Goal: Transaction & Acquisition: Purchase product/service

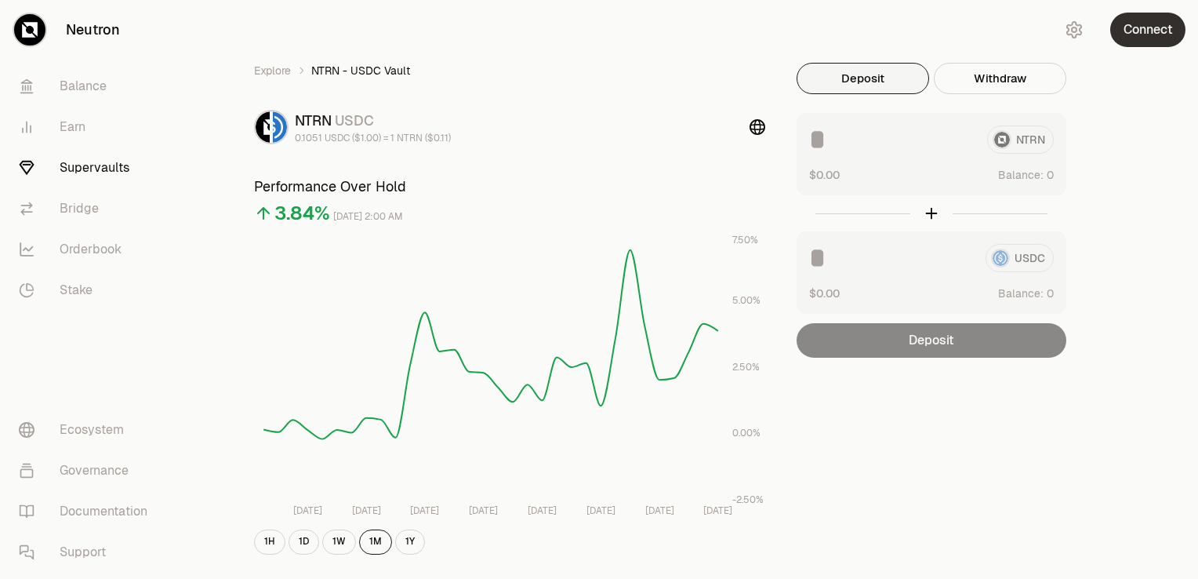
click at [1137, 38] on button "Connect" at bounding box center [1147, 30] width 75 height 34
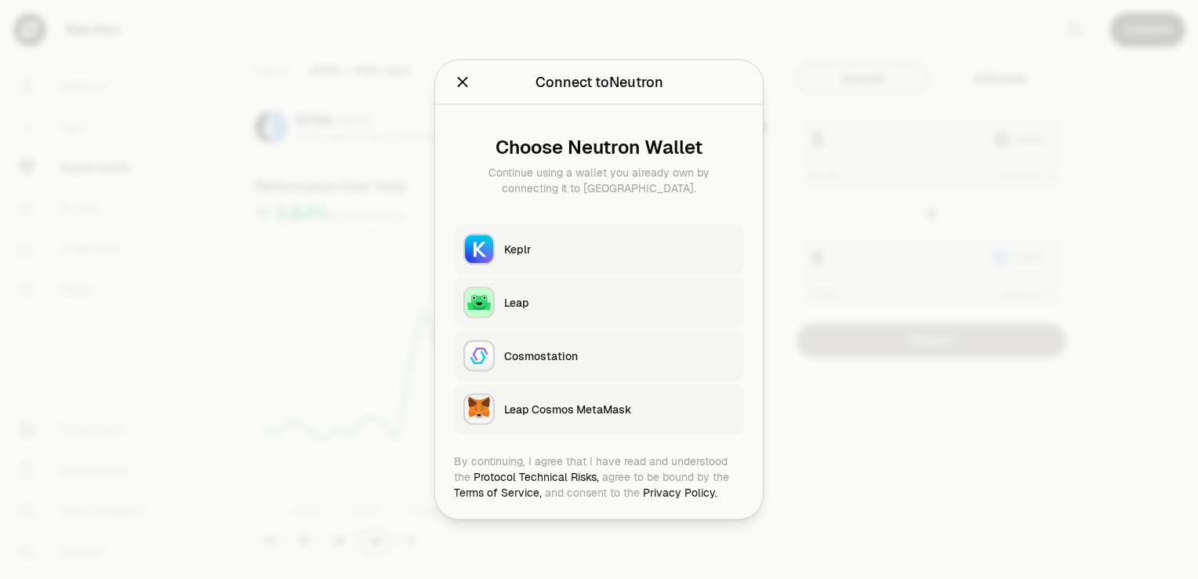
click at [574, 252] on div "Keplr" at bounding box center [619, 249] width 230 height 16
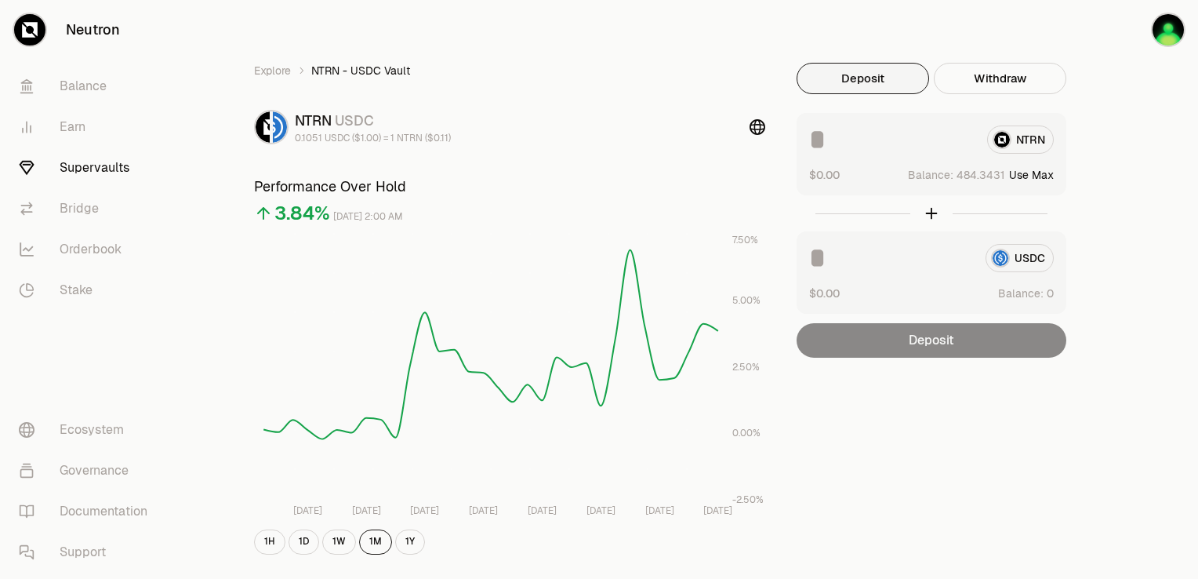
click at [896, 77] on button "Deposit" at bounding box center [863, 78] width 132 height 31
click at [833, 136] on input at bounding box center [891, 139] width 165 height 28
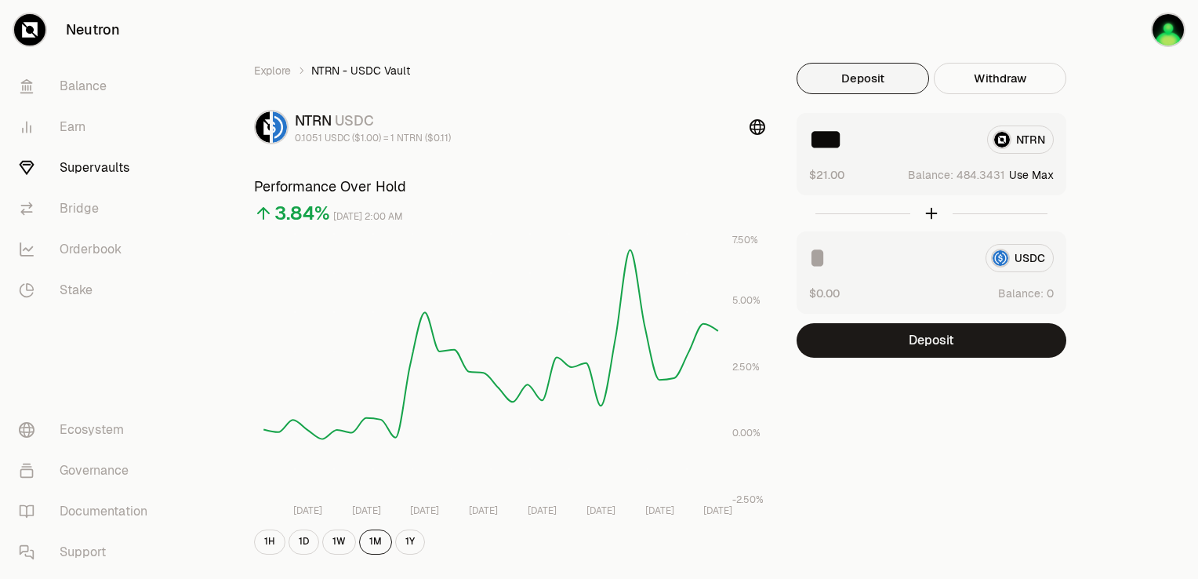
click at [833, 136] on input "***" at bounding box center [891, 139] width 165 height 28
click at [830, 143] on input "***" at bounding box center [891, 139] width 165 height 28
type input "**"
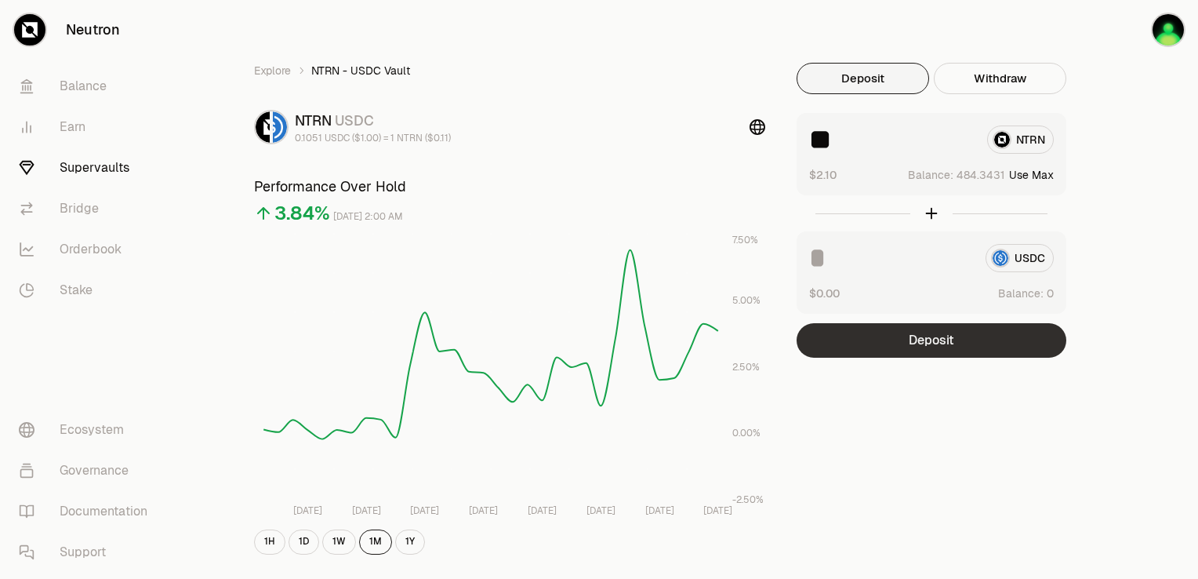
click at [926, 337] on button "Deposit" at bounding box center [932, 340] width 270 height 34
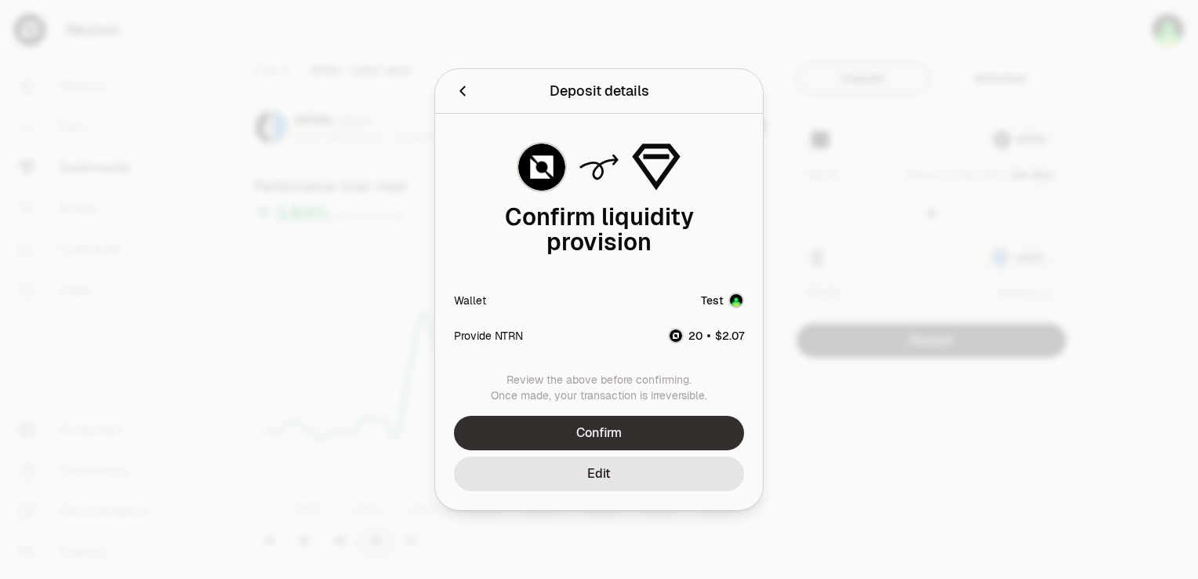
click at [643, 428] on button "Confirm" at bounding box center [599, 433] width 290 height 34
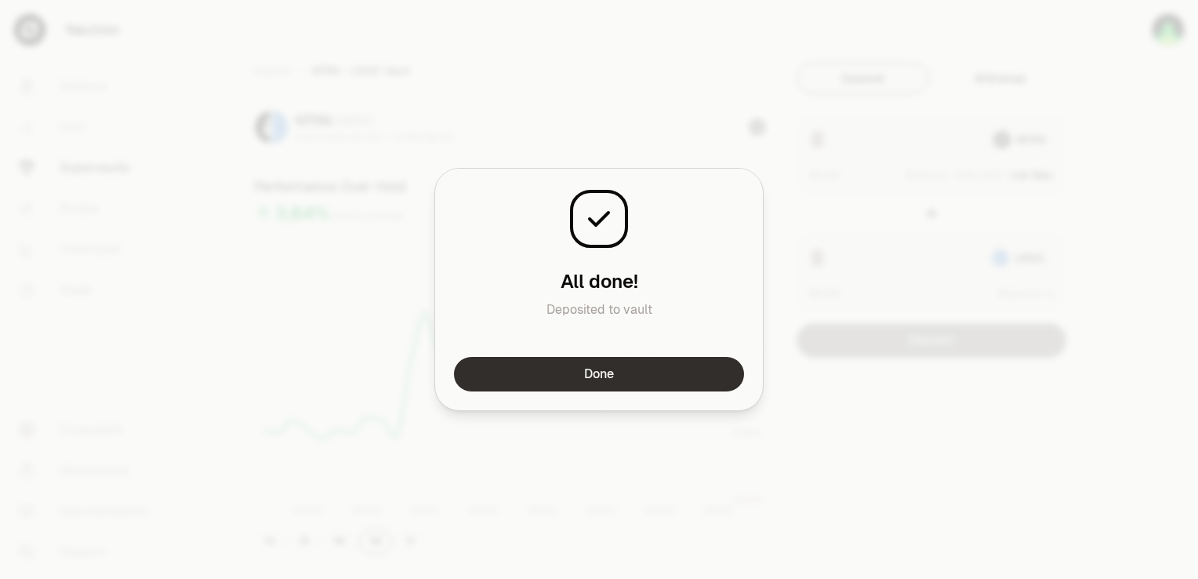
click at [655, 372] on button "Done" at bounding box center [599, 374] width 290 height 34
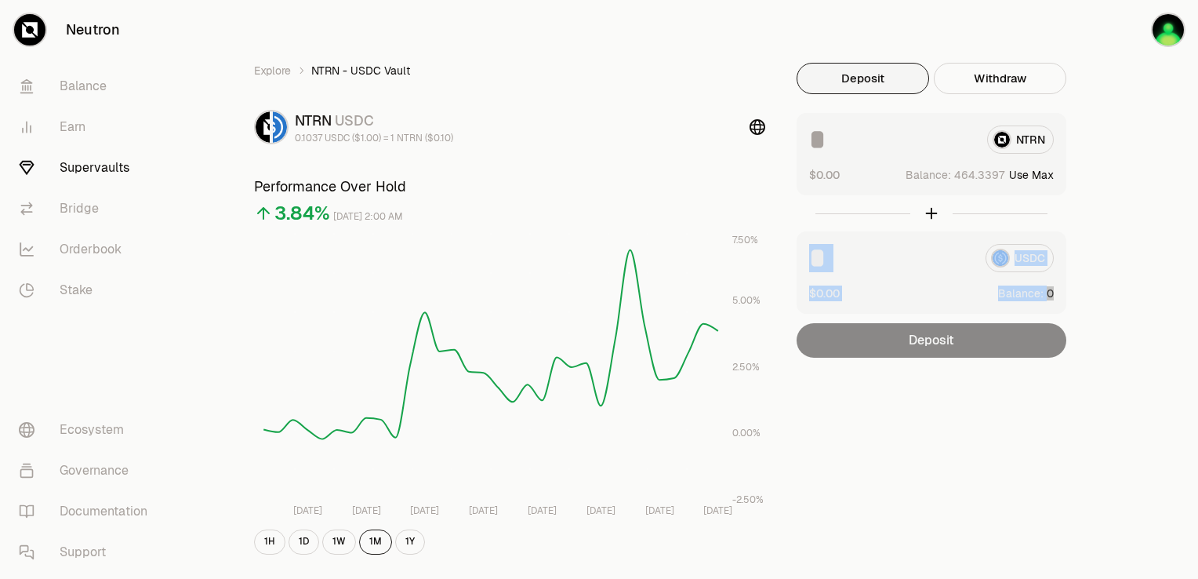
drag, startPoint x: 1197, startPoint y: 82, endPoint x: 1200, endPoint y: 223, distance: 141.9
drag, startPoint x: 1200, startPoint y: 223, endPoint x: 1128, endPoint y: 276, distance: 89.2
click at [89, 285] on link "Stake" at bounding box center [87, 290] width 163 height 41
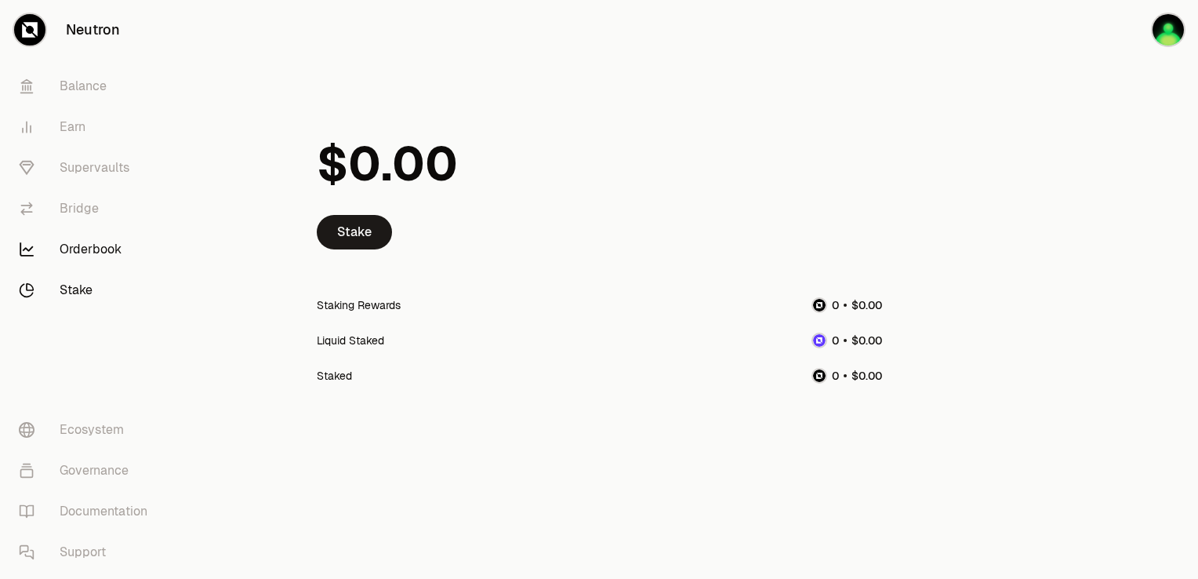
click at [113, 258] on link "Orderbook" at bounding box center [87, 249] width 163 height 41
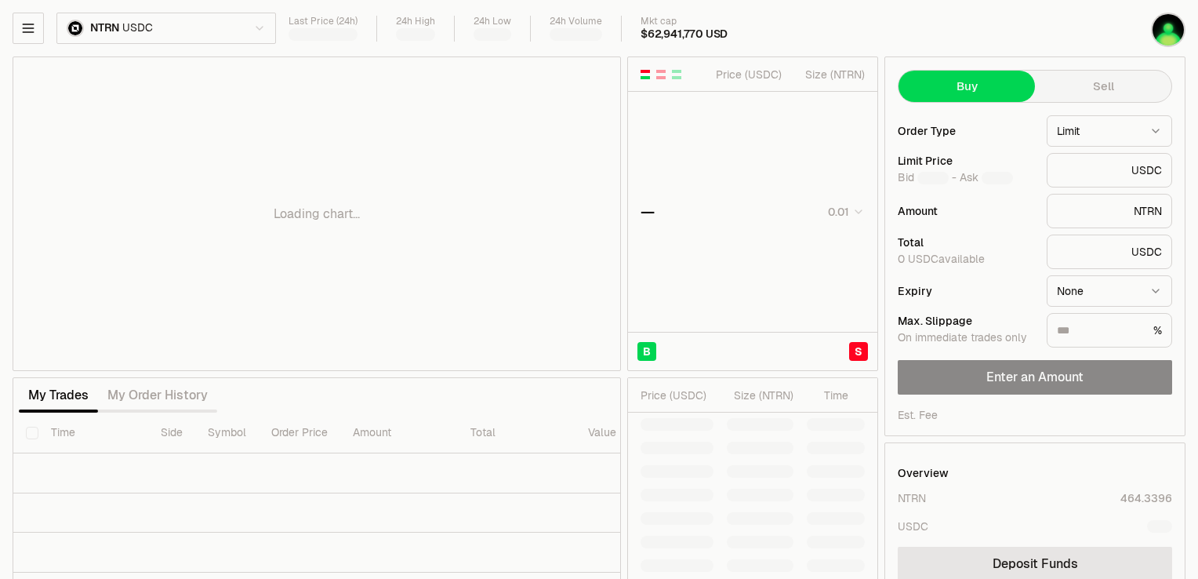
type input "********"
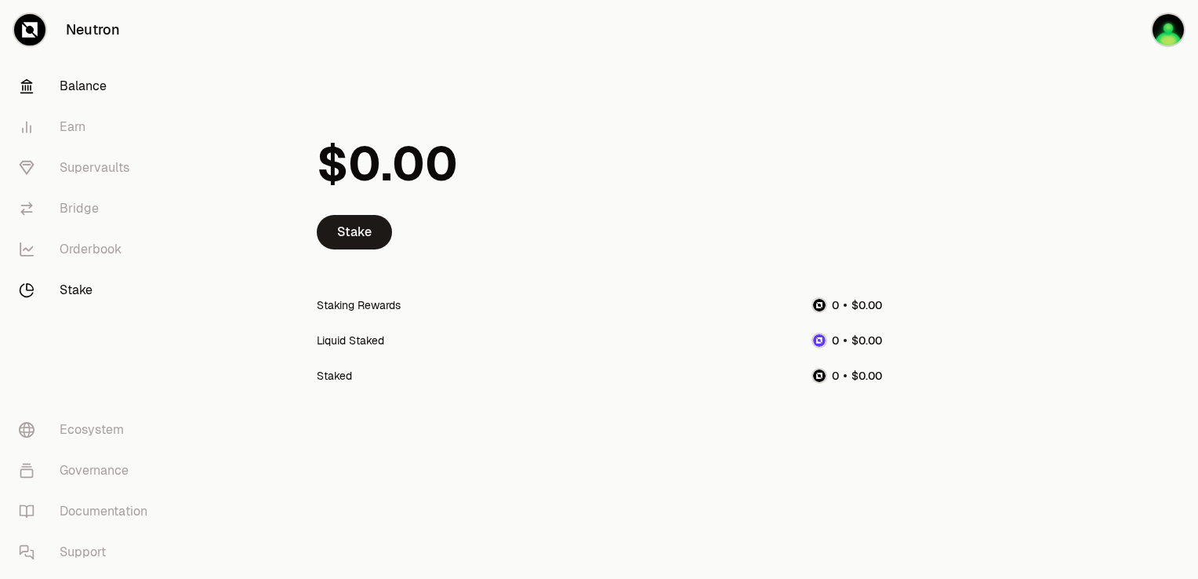
click at [91, 94] on link "Balance" at bounding box center [87, 86] width 163 height 41
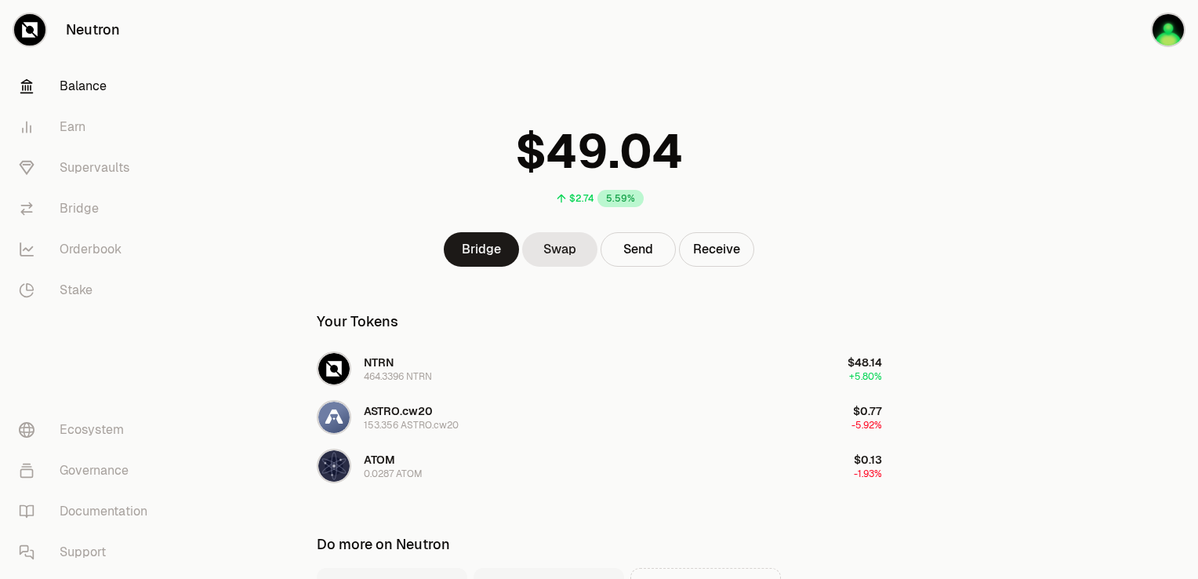
drag, startPoint x: 1197, startPoint y: 49, endPoint x: 1198, endPoint y: 73, distance: 24.3
click at [1197, 73] on html "Neutron Balance Earn Supervaults Bridge Orderbook Stake Ecosystem Governance Do…" at bounding box center [599, 378] width 1198 height 756
click at [568, 252] on link "Swap" at bounding box center [559, 249] width 75 height 34
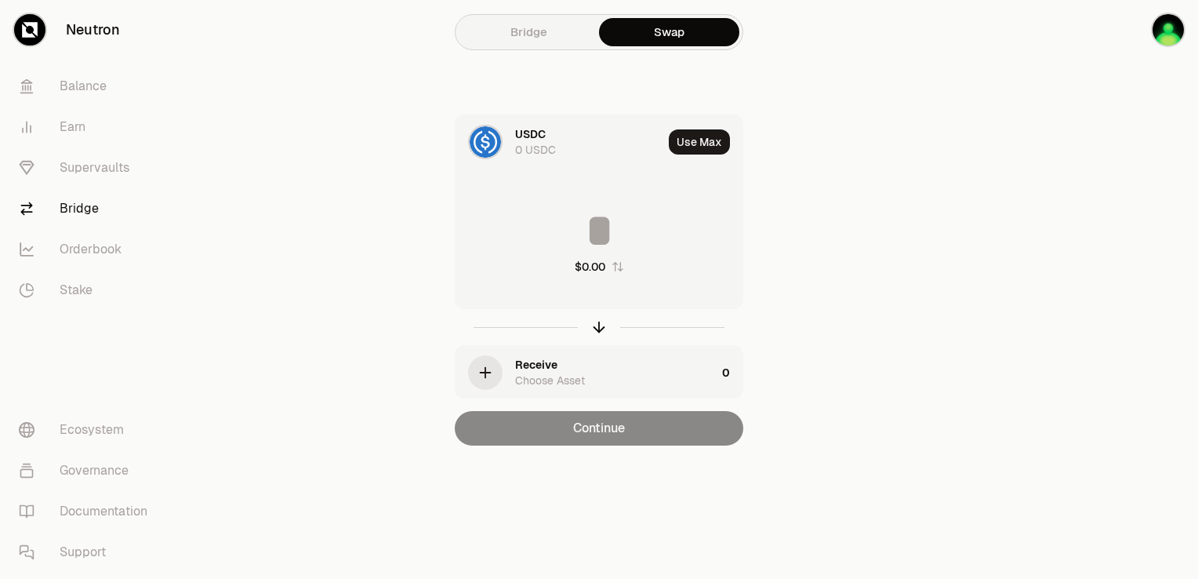
click at [535, 146] on div "0 USDC" at bounding box center [535, 150] width 41 height 16
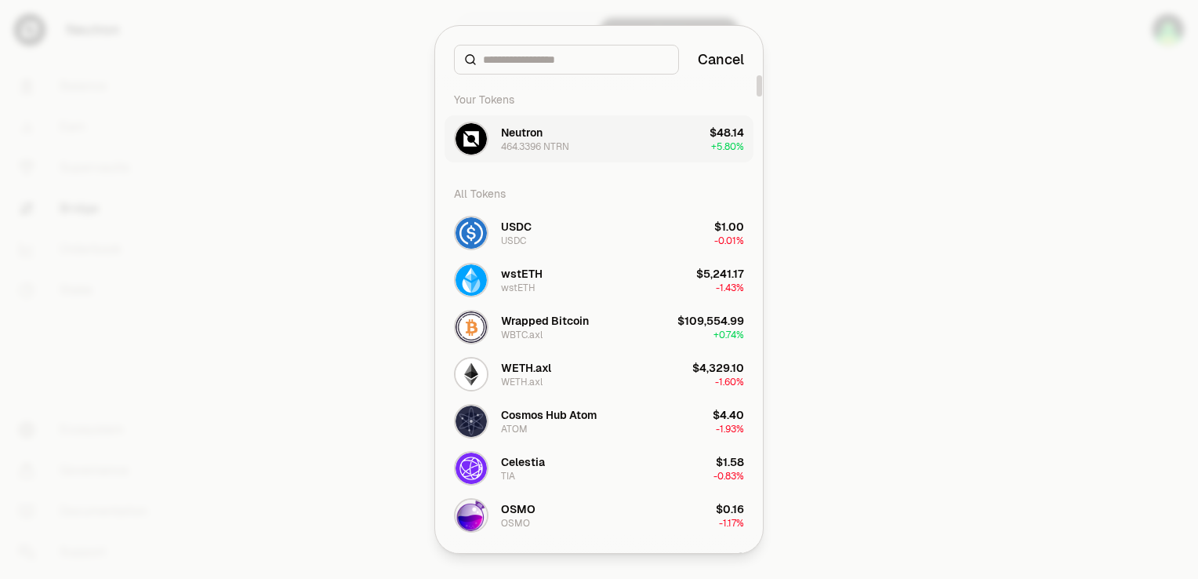
click at [540, 147] on div "464.3396 NTRN" at bounding box center [535, 146] width 68 height 13
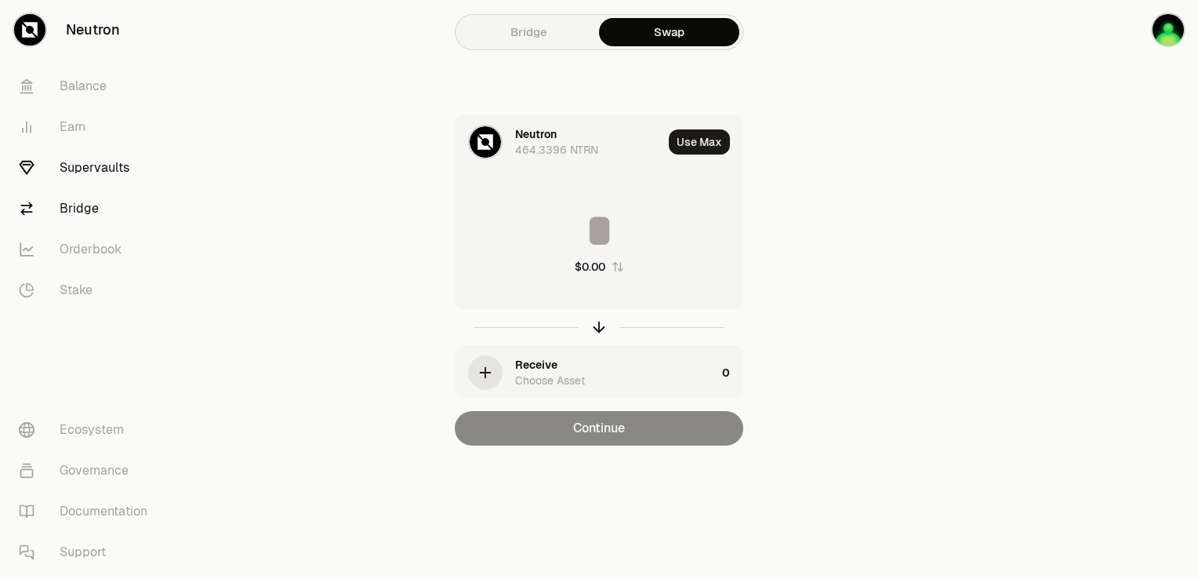
click at [87, 169] on link "Supervaults" at bounding box center [87, 167] width 163 height 41
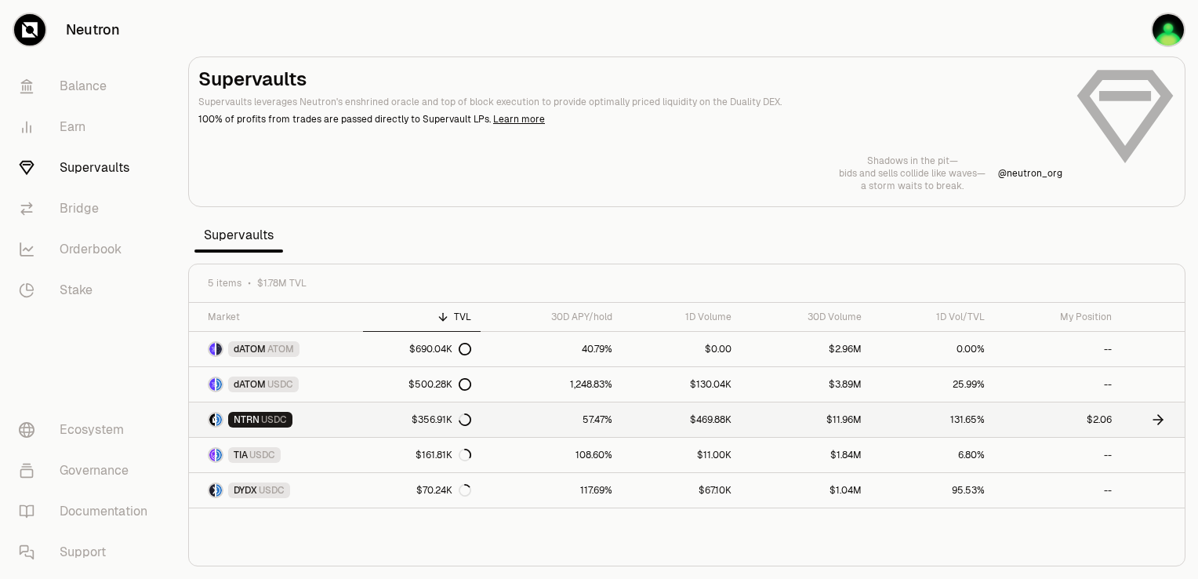
click at [261, 419] on span "USDC" at bounding box center [274, 419] width 26 height 13
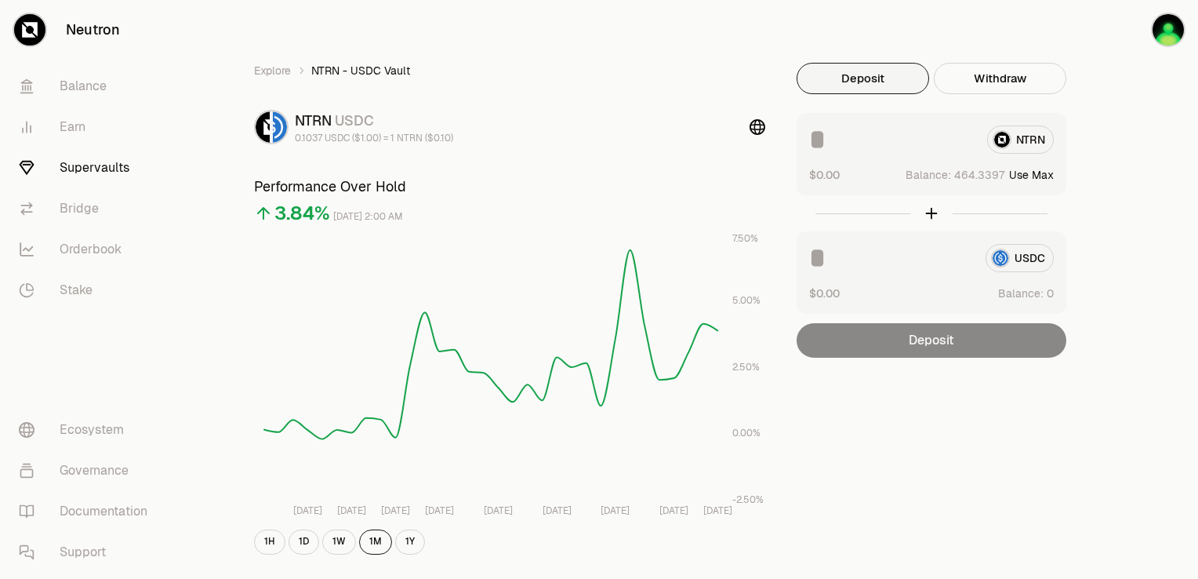
click at [913, 143] on input at bounding box center [891, 139] width 165 height 28
click at [832, 173] on button "$0.00" at bounding box center [824, 174] width 31 height 16
click at [832, 173] on div "0 Balance: Use Max" at bounding box center [931, 174] width 245 height 16
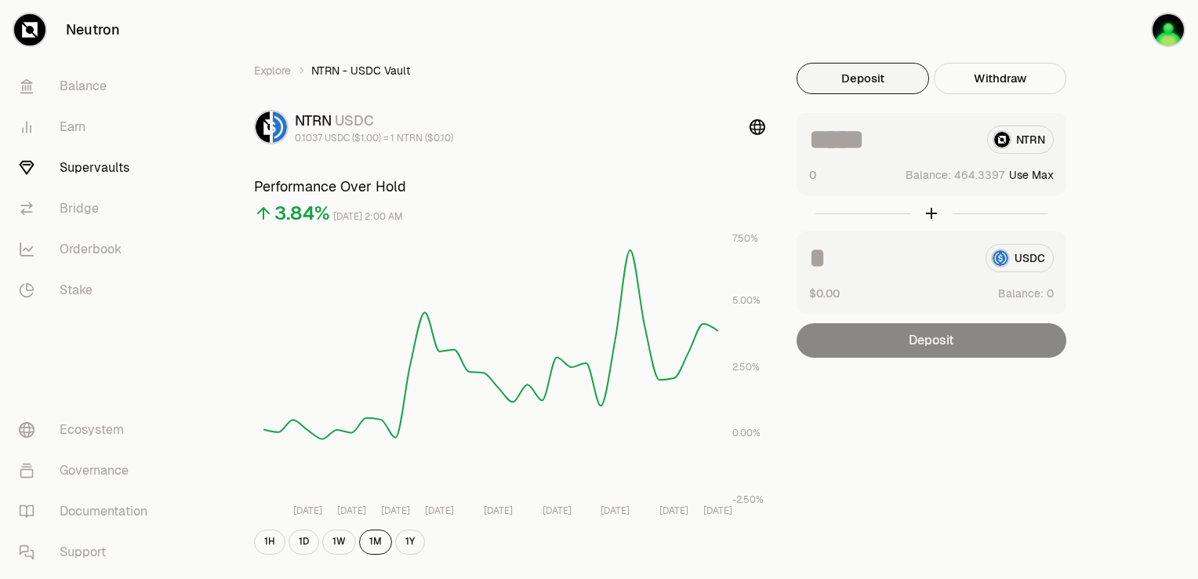
click at [872, 145] on input at bounding box center [891, 139] width 165 height 28
click at [1018, 140] on div "NTRN" at bounding box center [931, 139] width 245 height 28
click at [1034, 176] on button "Use Max" at bounding box center [1031, 175] width 45 height 16
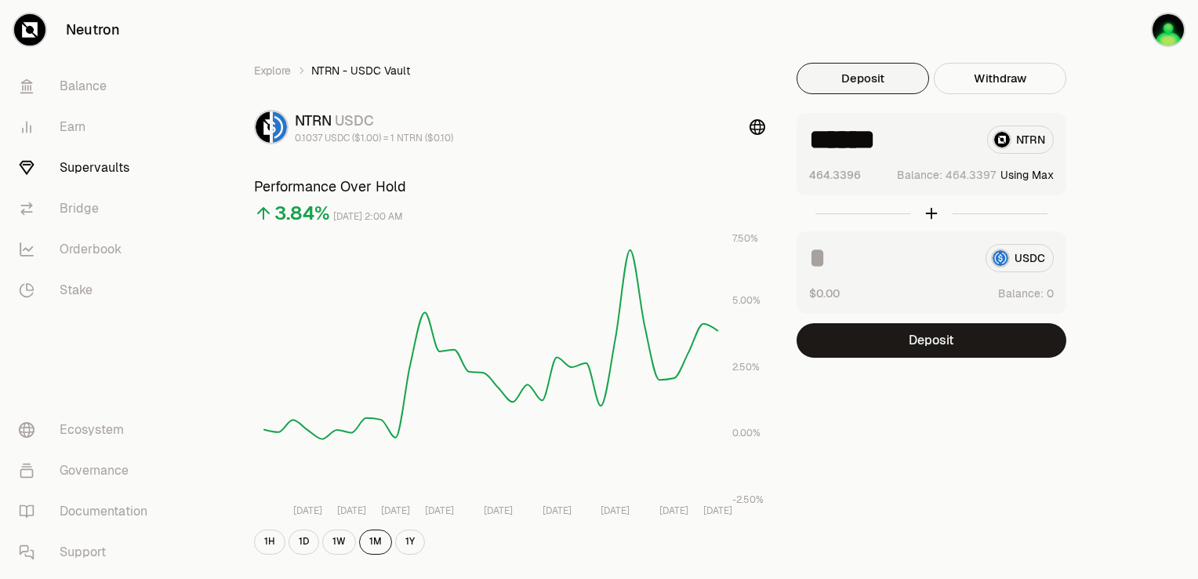
click at [858, 142] on input "******" at bounding box center [891, 139] width 165 height 28
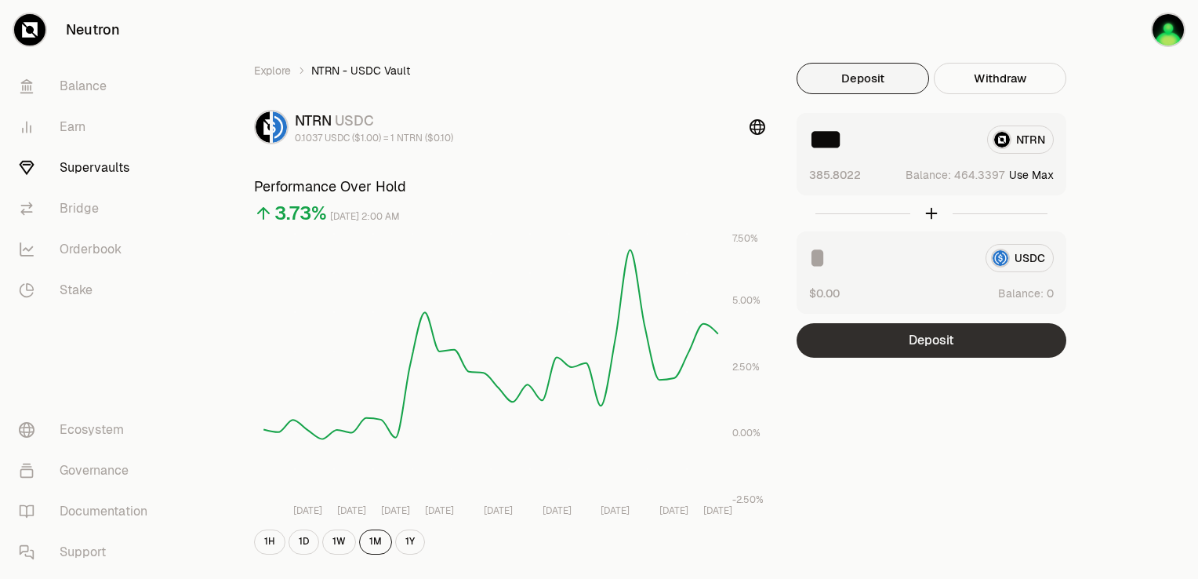
type input "***"
click at [937, 337] on button "Deposit" at bounding box center [932, 340] width 270 height 34
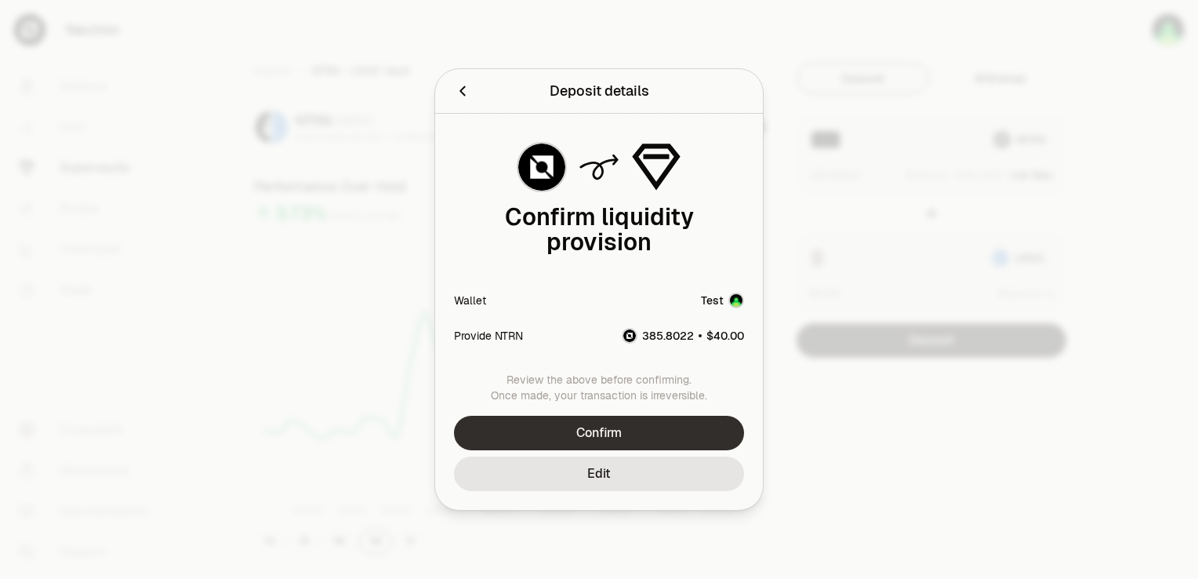
click at [652, 437] on button "Confirm" at bounding box center [599, 433] width 290 height 34
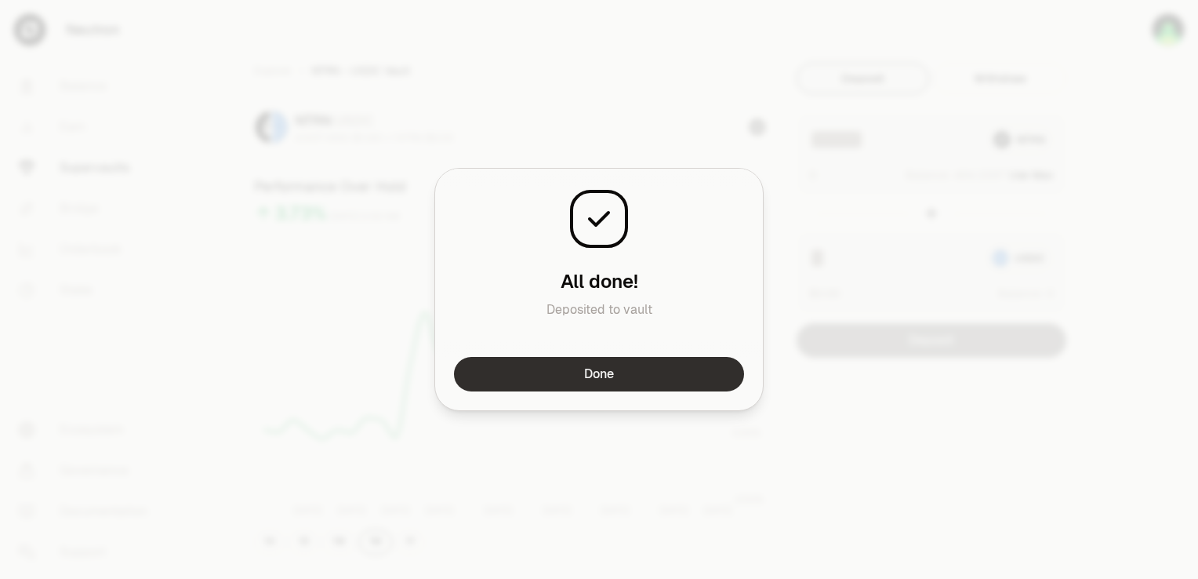
click at [699, 376] on button "Done" at bounding box center [599, 374] width 290 height 34
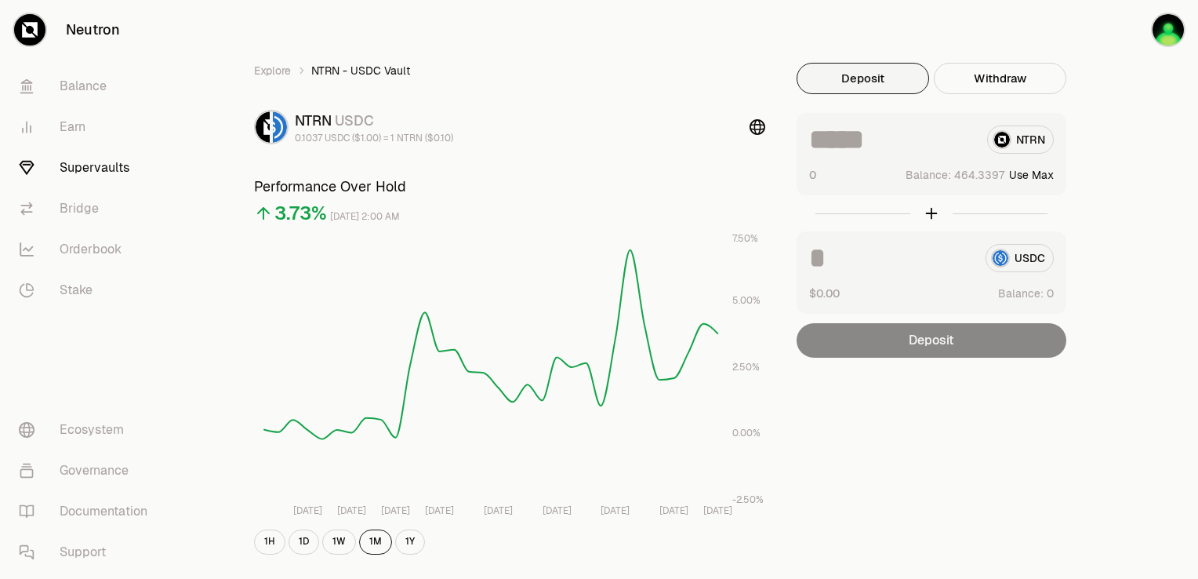
click at [118, 170] on link "Supervaults" at bounding box center [87, 167] width 163 height 41
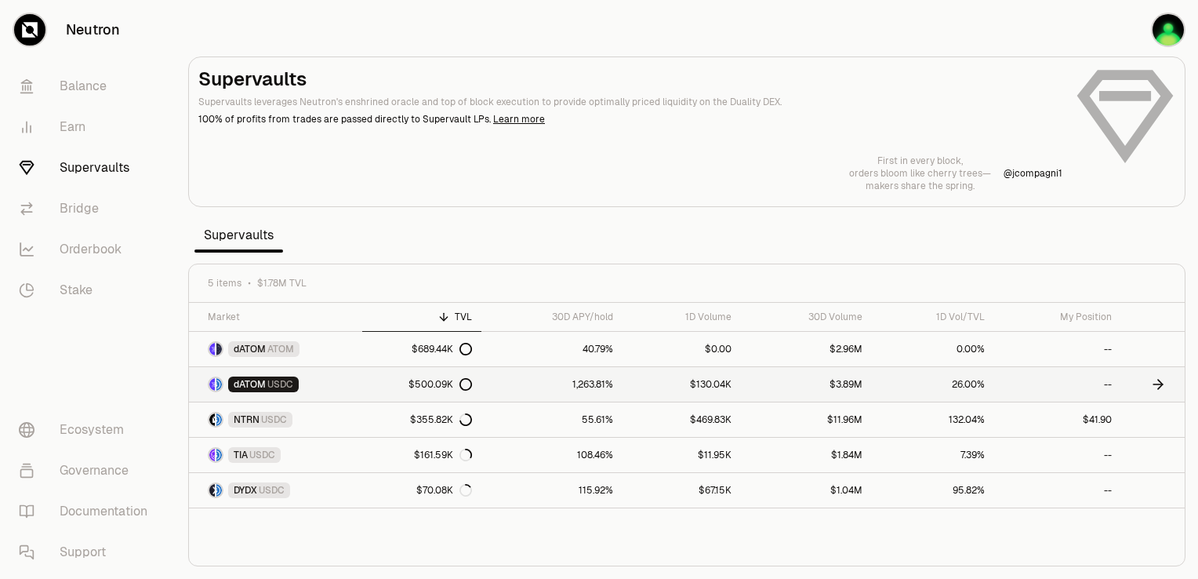
click at [580, 388] on link "1,263.81%" at bounding box center [551, 384] width 140 height 34
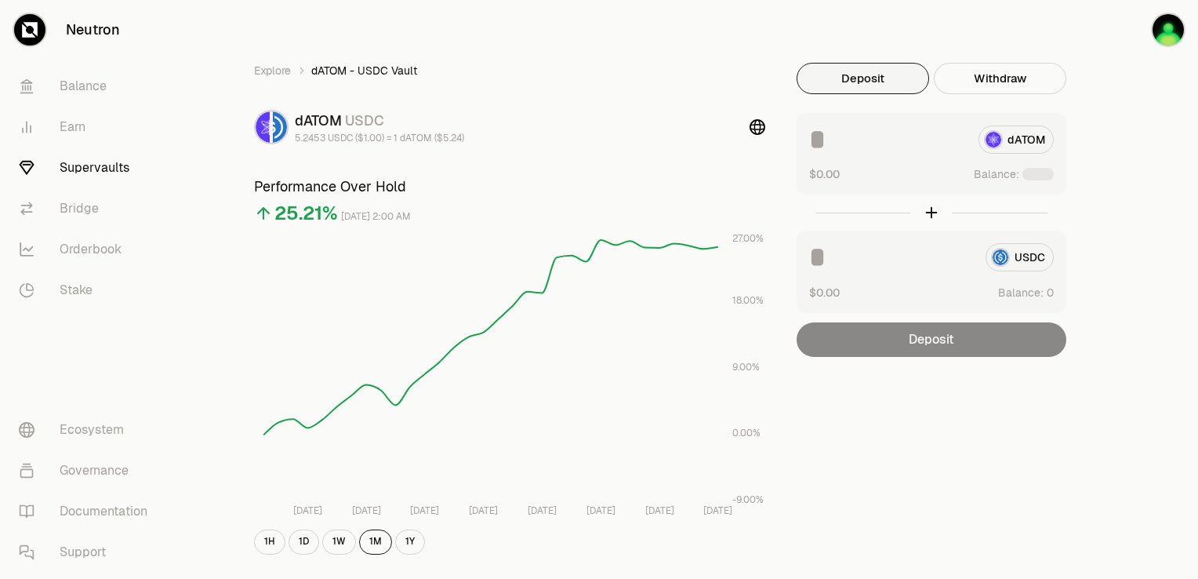
click at [103, 165] on link "Supervaults" at bounding box center [87, 167] width 163 height 41
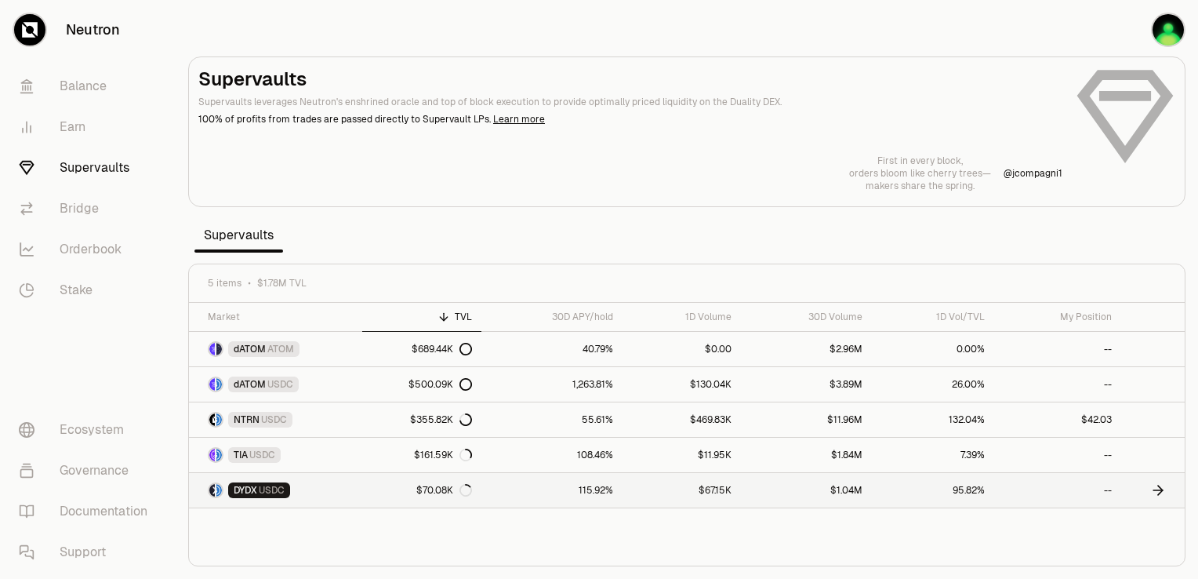
click at [263, 487] on span "USDC" at bounding box center [272, 490] width 26 height 13
click at [254, 460] on div "TIA USDC" at bounding box center [254, 455] width 53 height 16
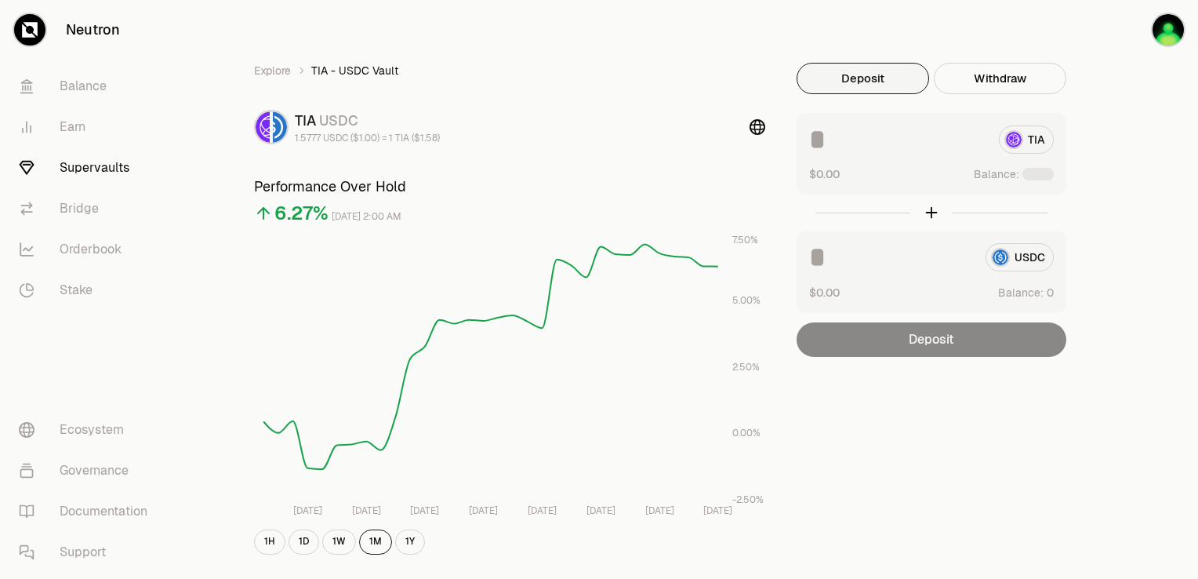
click at [1022, 141] on div "TIA" at bounding box center [931, 139] width 245 height 28
click at [858, 74] on button "Deposit" at bounding box center [863, 78] width 132 height 31
click at [875, 84] on button "Deposit" at bounding box center [863, 78] width 132 height 31
click at [851, 153] on input at bounding box center [897, 139] width 177 height 28
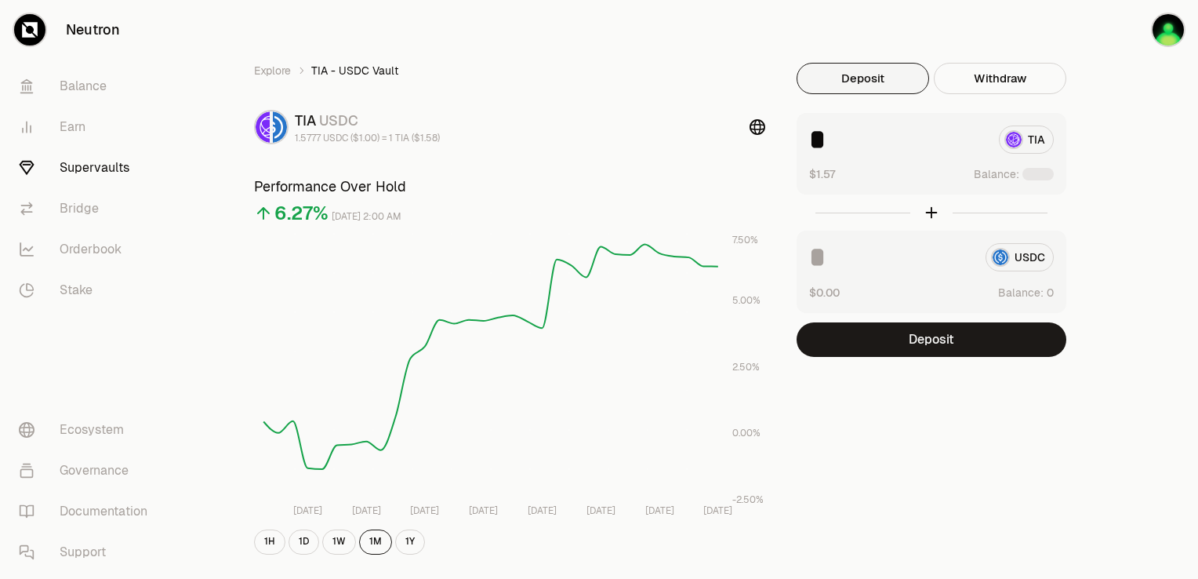
type input "*"
click at [1032, 177] on div at bounding box center [1037, 174] width 31 height 13
click at [125, 166] on link "Supervaults" at bounding box center [87, 167] width 163 height 41
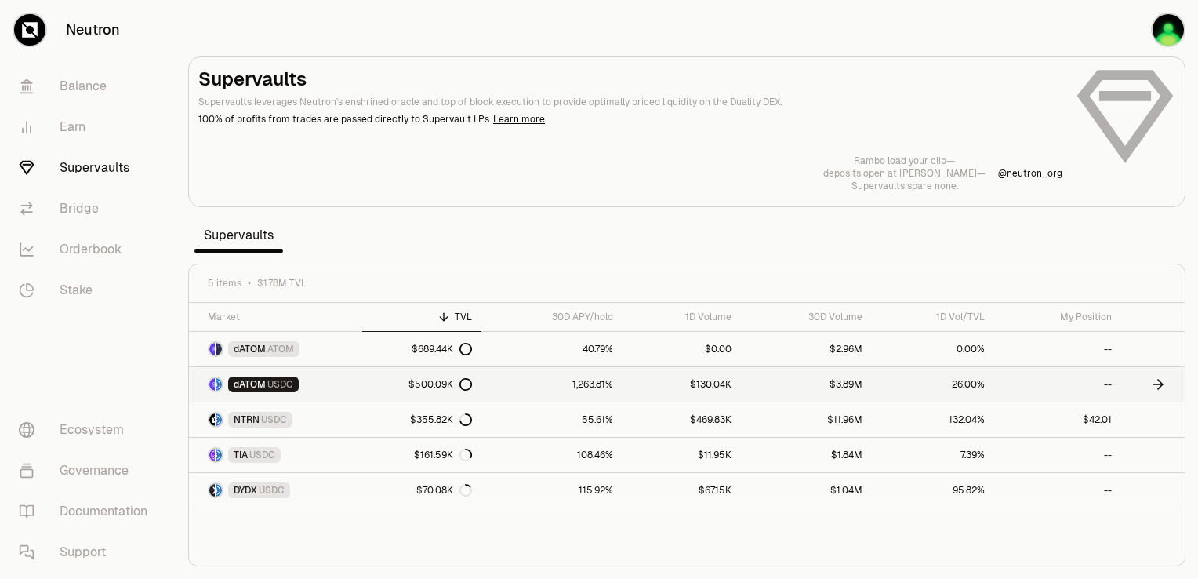
click at [259, 383] on span "dATOM" at bounding box center [250, 384] width 32 height 13
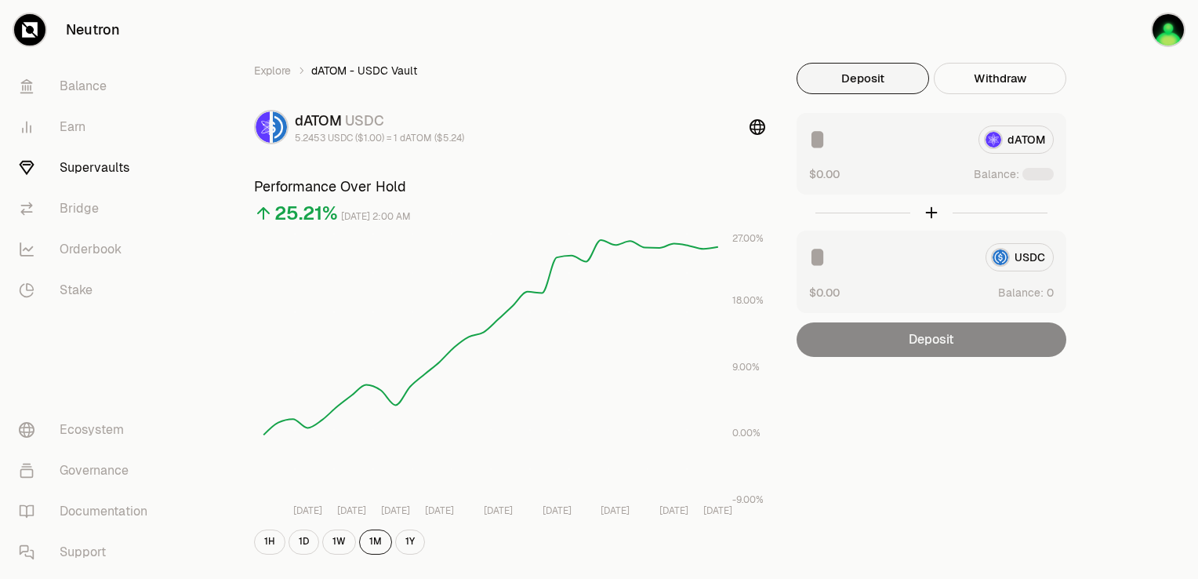
click at [1163, 235] on div "Explore dATOM - USDC Vault dATOM USDC 5.2453 USDC ($1.00) = 1 dATOM ($5.24) Per…" at bounding box center [687, 507] width 1022 height 1015
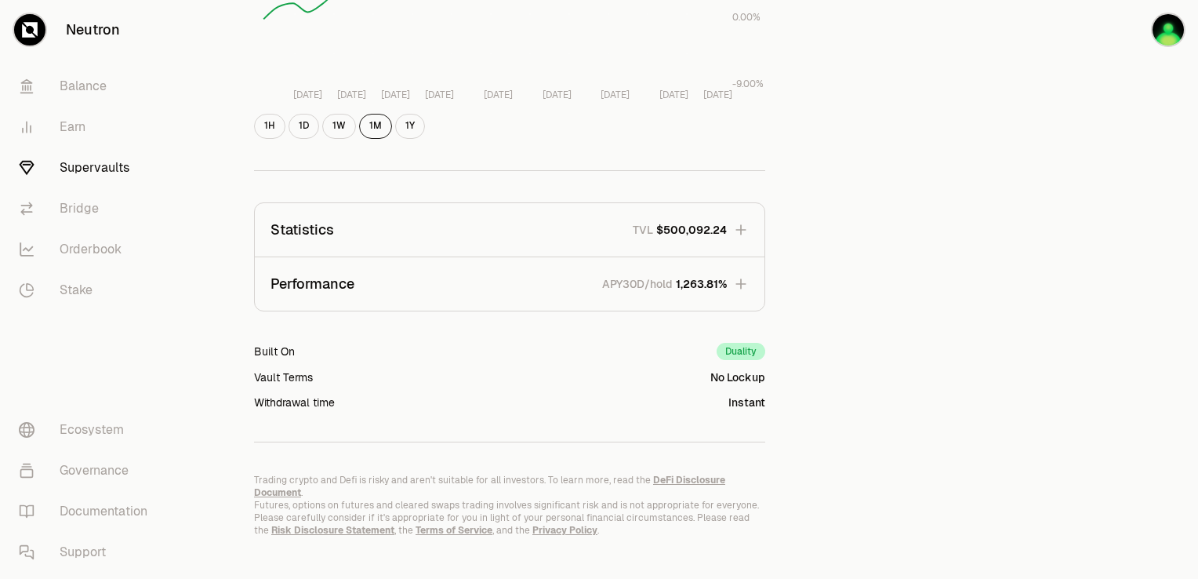
scroll to position [422, 0]
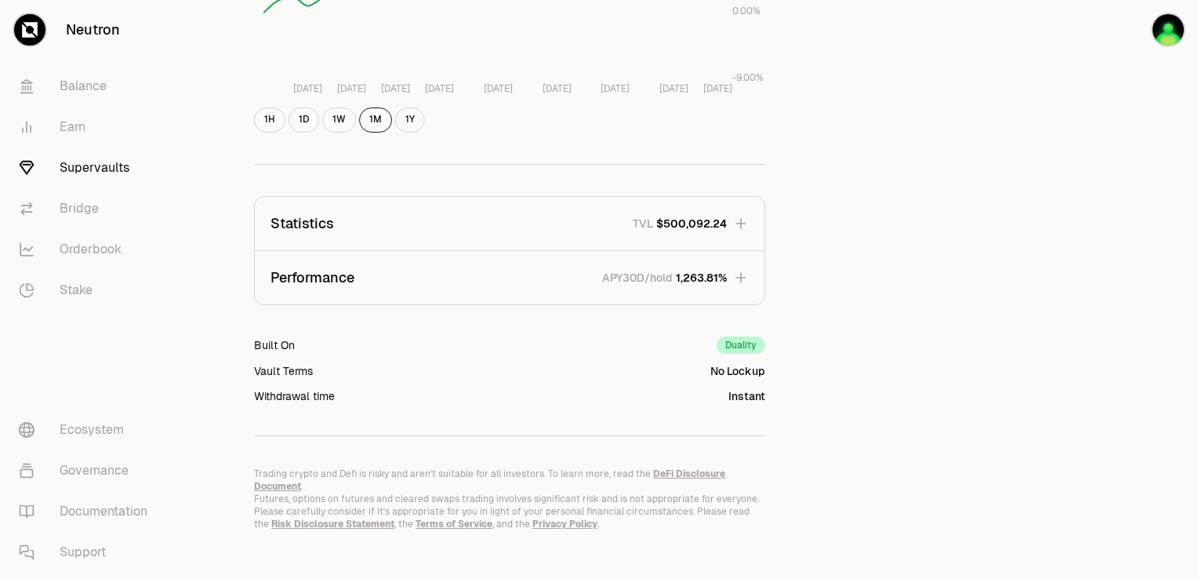
click at [596, 225] on button "Statistics TVL $500,092.24" at bounding box center [510, 223] width 510 height 53
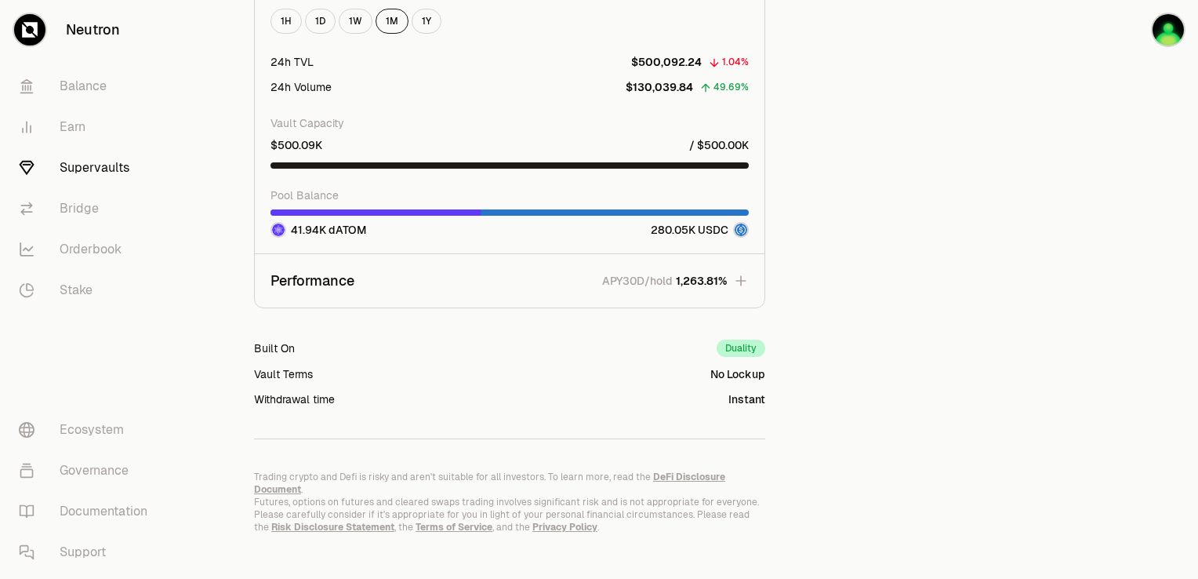
scroll to position [1433, 0]
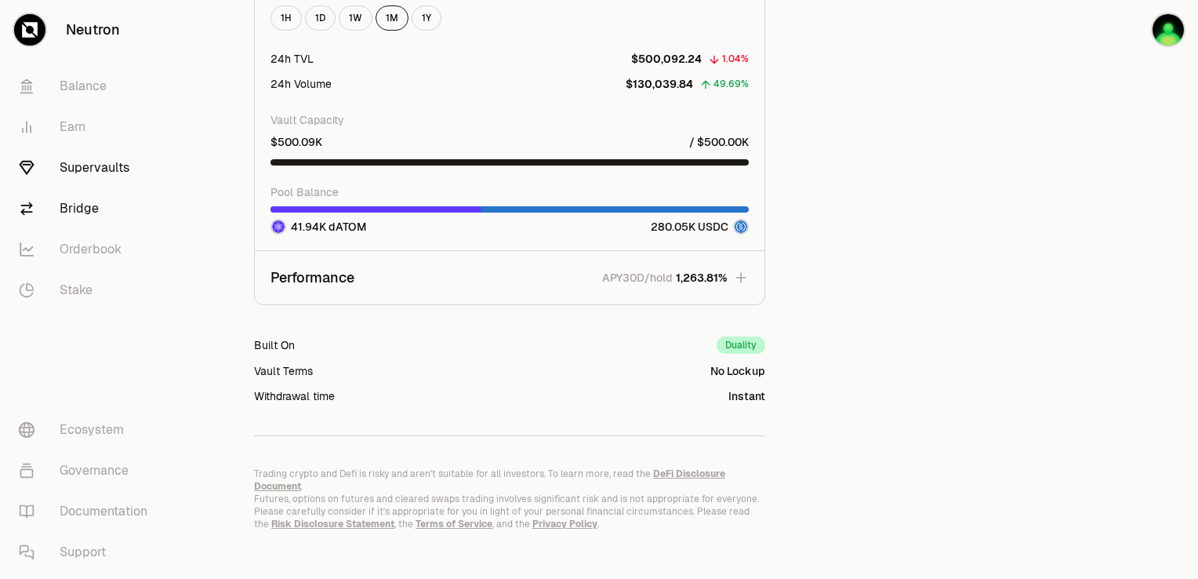
click at [95, 223] on link "Bridge" at bounding box center [87, 208] width 163 height 41
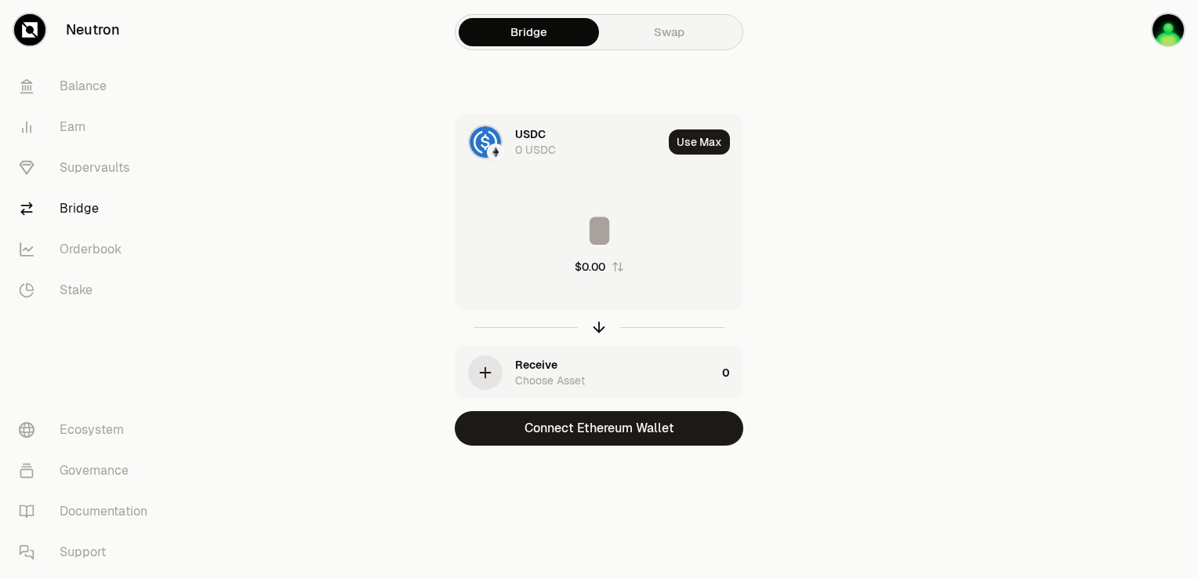
click at [591, 140] on div "USDC 0 USDC" at bounding box center [588, 141] width 147 height 31
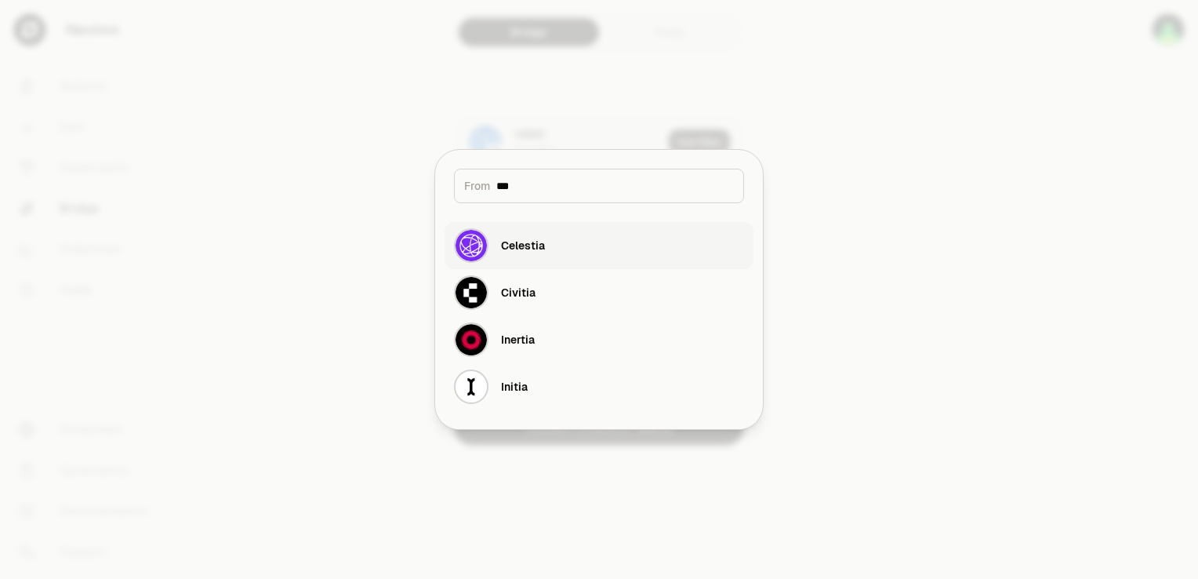
type input "***"
click at [546, 238] on button "Celestia" at bounding box center [599, 245] width 309 height 47
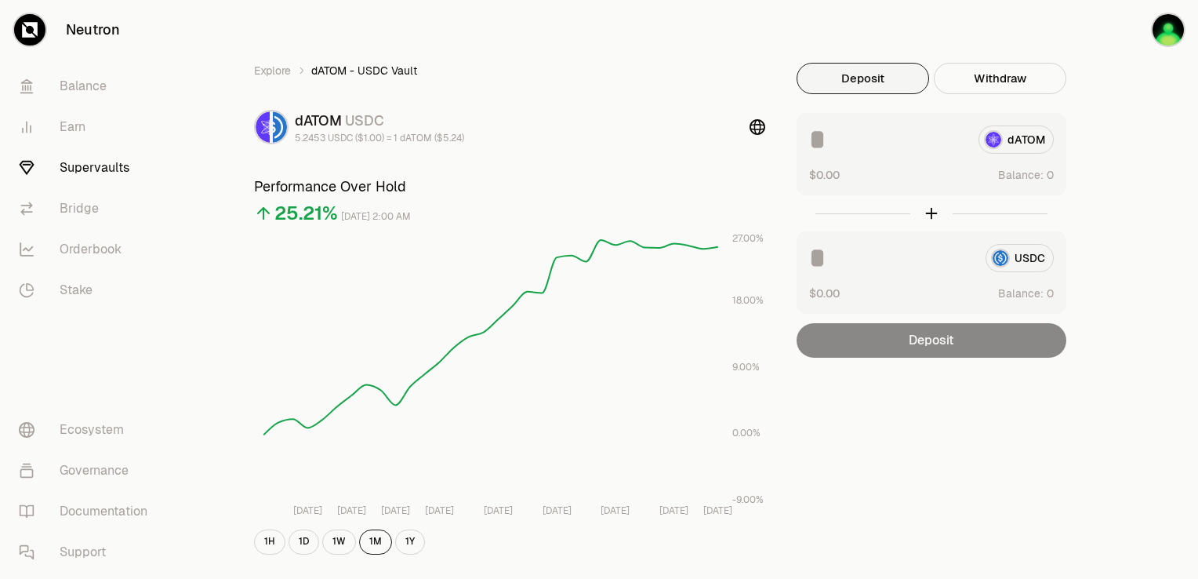
click at [103, 165] on link "Supervaults" at bounding box center [87, 167] width 163 height 41
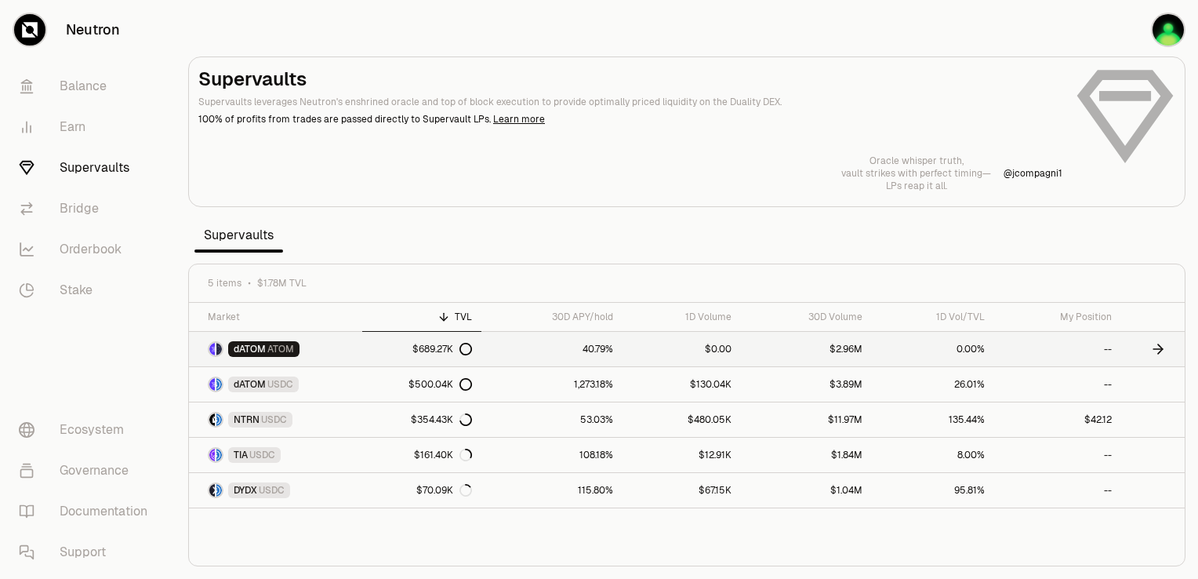
click at [263, 344] on span "dATOM" at bounding box center [250, 349] width 32 height 13
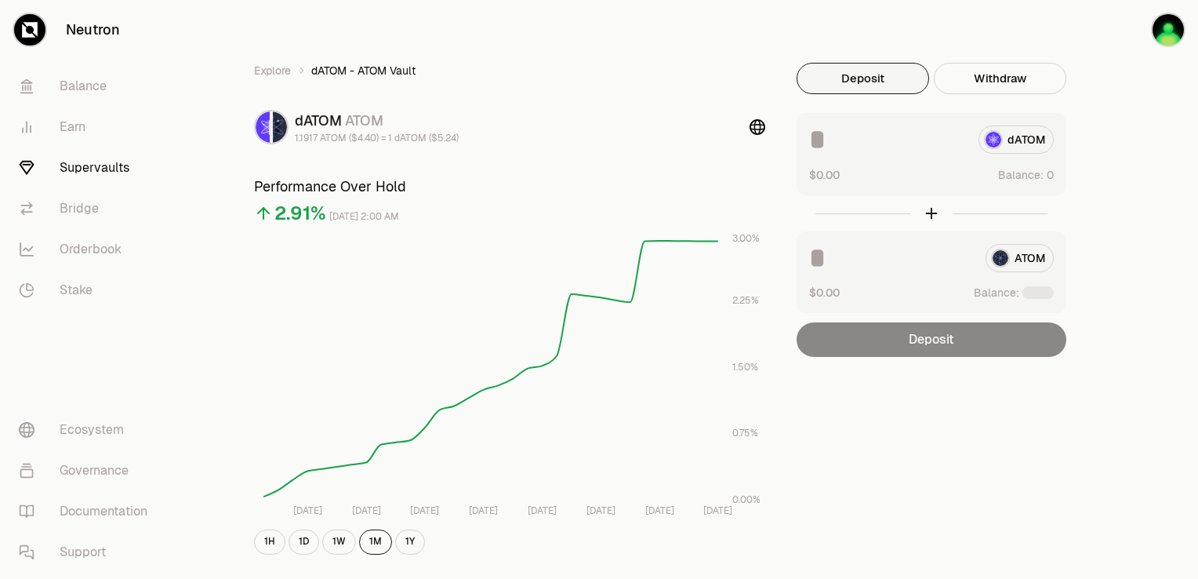
click at [874, 84] on button "Deposit" at bounding box center [863, 78] width 132 height 31
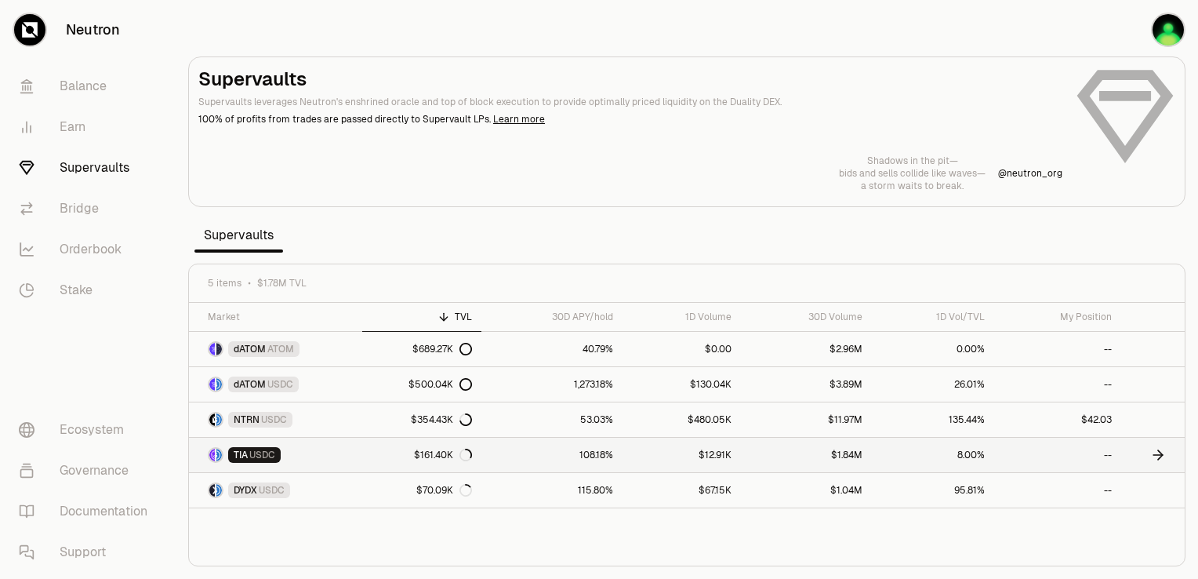
click at [257, 455] on span "USDC" at bounding box center [262, 454] width 26 height 13
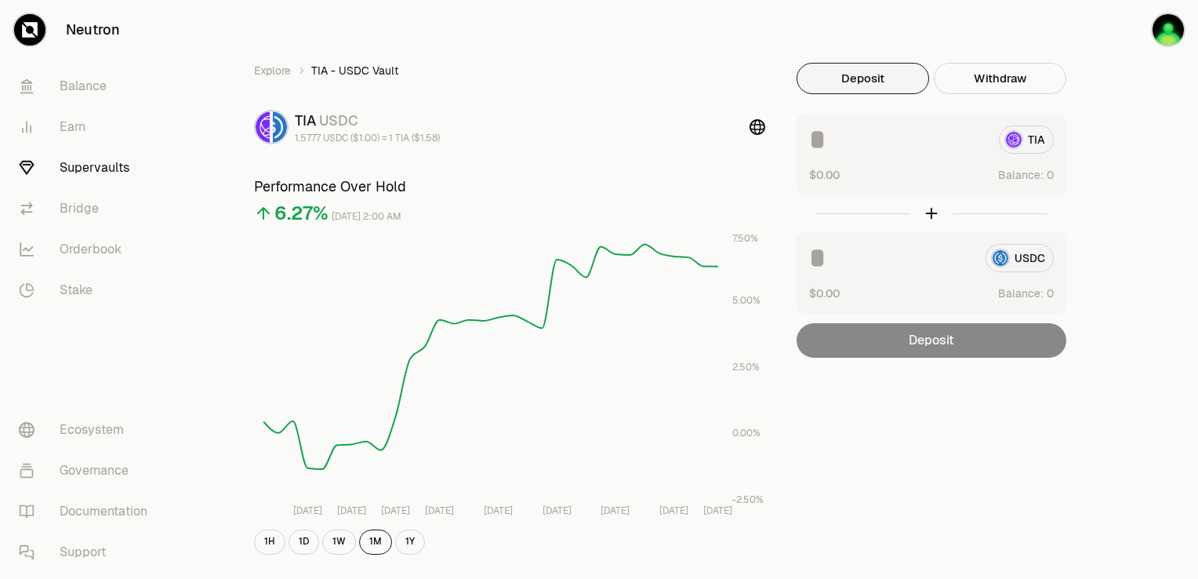
click at [1034, 138] on div "TIA" at bounding box center [931, 139] width 245 height 28
click at [74, 133] on link "Earn" at bounding box center [87, 127] width 163 height 41
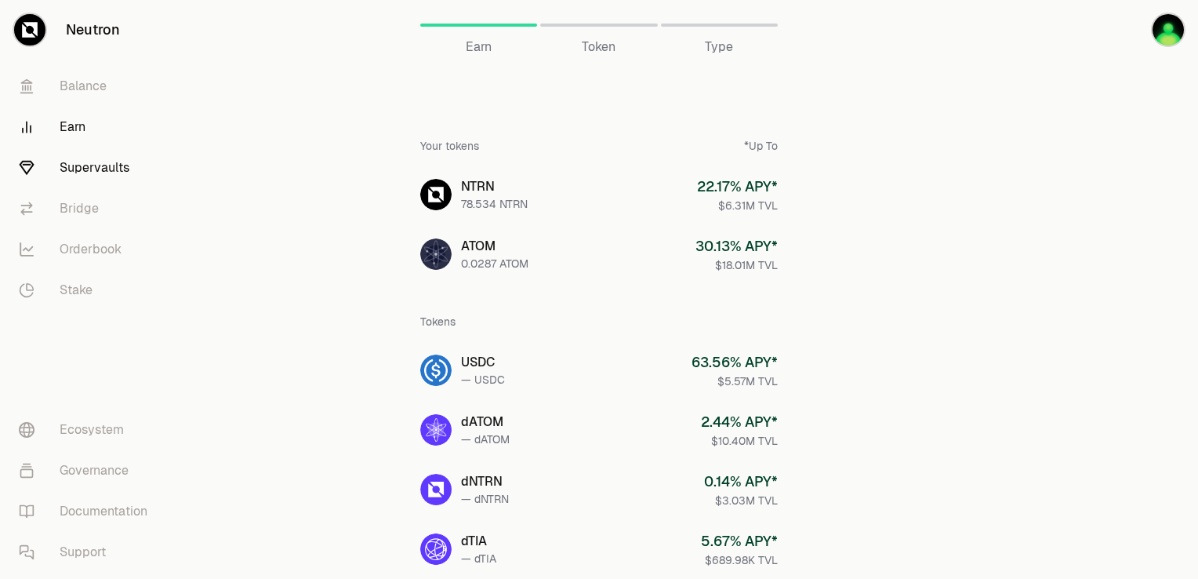
click at [77, 169] on link "Supervaults" at bounding box center [87, 167] width 163 height 41
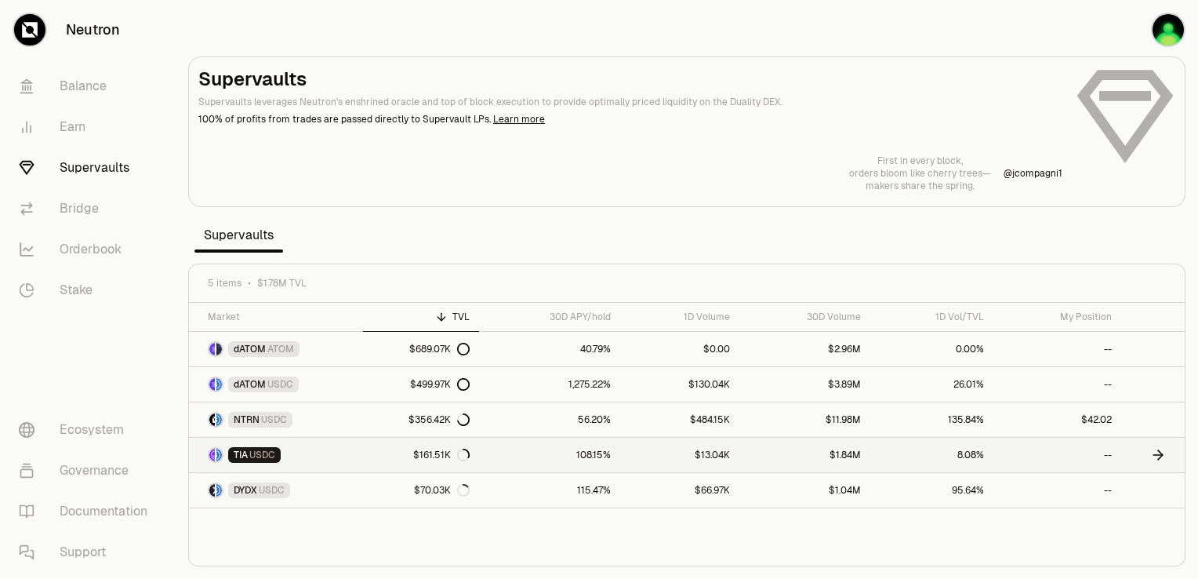
click at [263, 458] on span "USDC" at bounding box center [262, 454] width 26 height 13
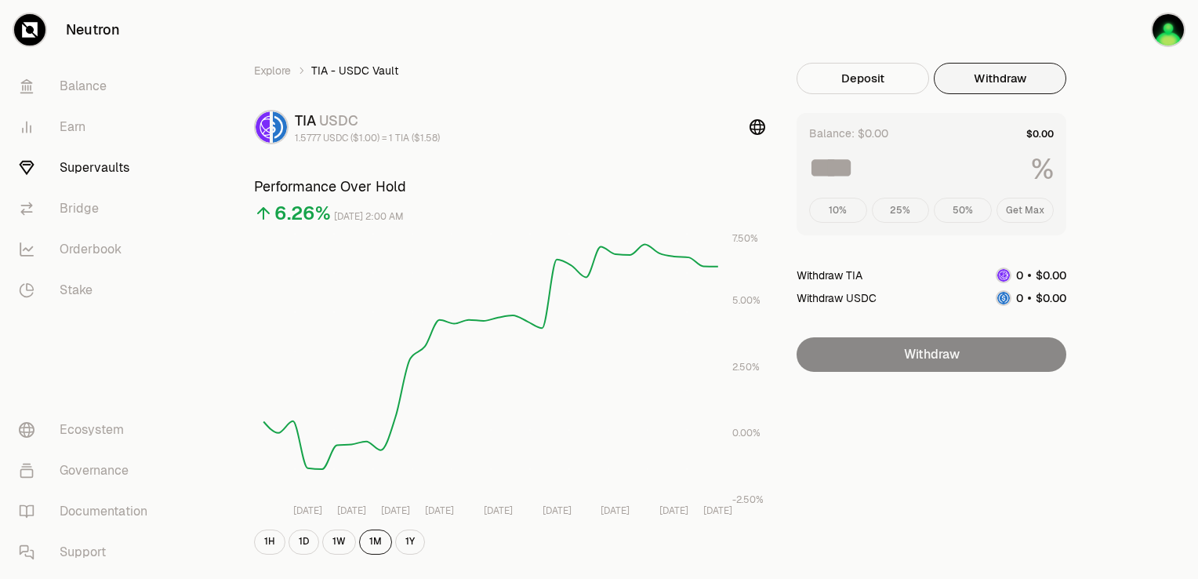
click at [978, 71] on button "Withdraw" at bounding box center [1000, 78] width 132 height 31
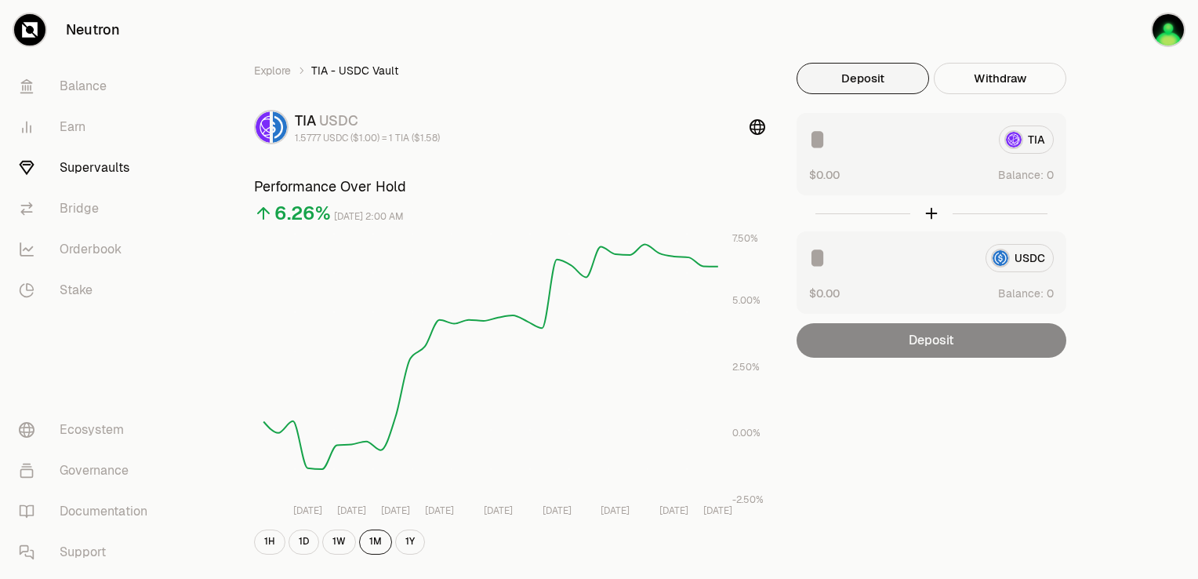
click at [881, 71] on button "Deposit" at bounding box center [863, 78] width 132 height 31
click at [100, 211] on link "Bridge" at bounding box center [87, 208] width 163 height 41
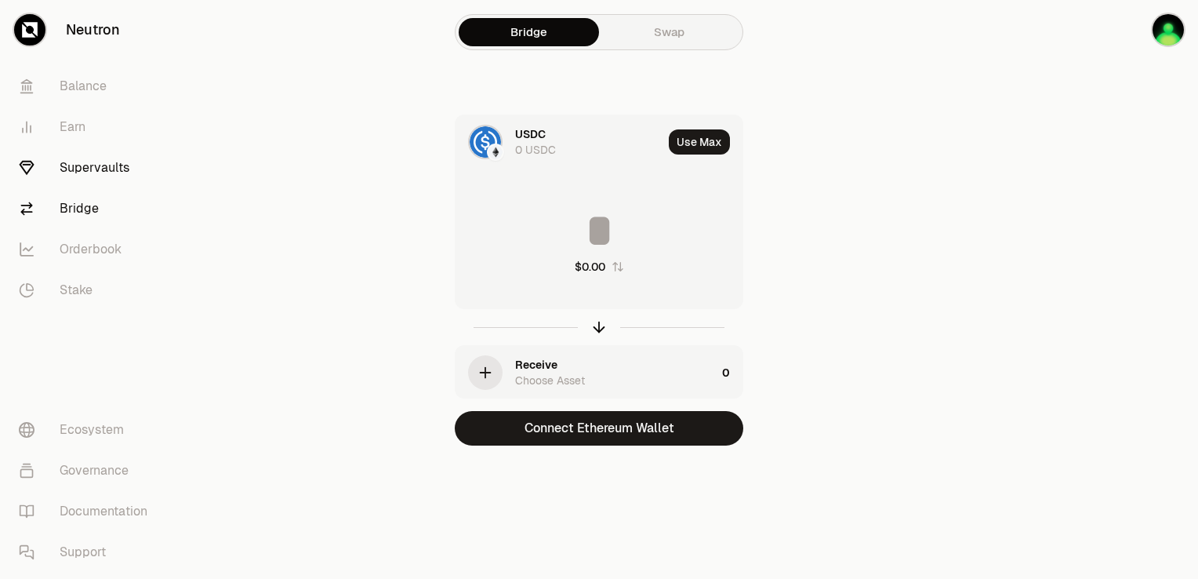
click at [82, 164] on link "Supervaults" at bounding box center [87, 167] width 163 height 41
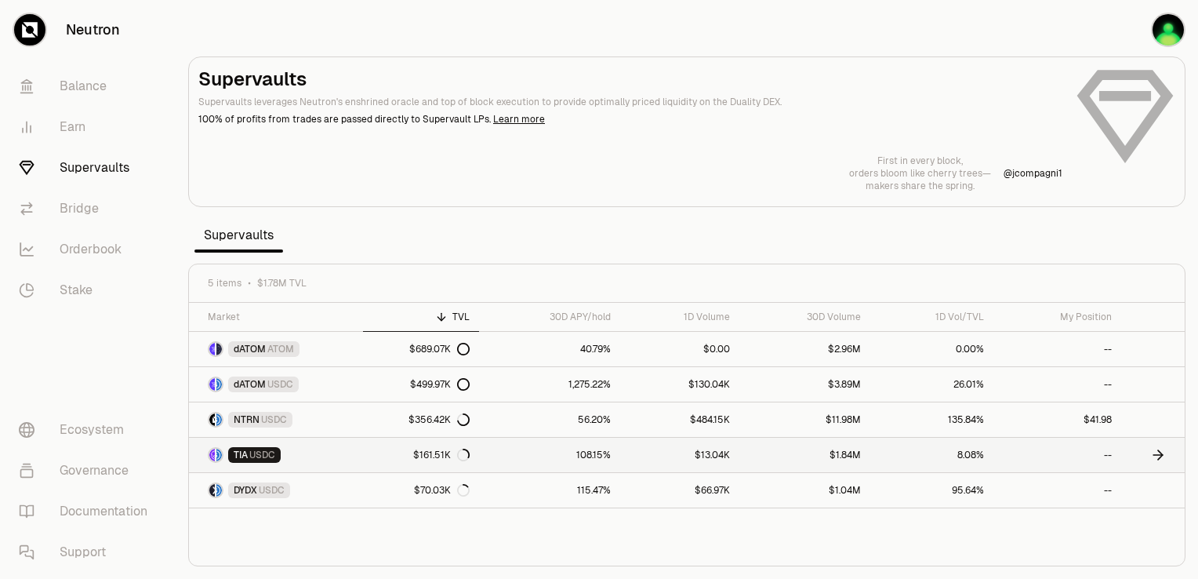
click at [252, 453] on span "USDC" at bounding box center [262, 454] width 26 height 13
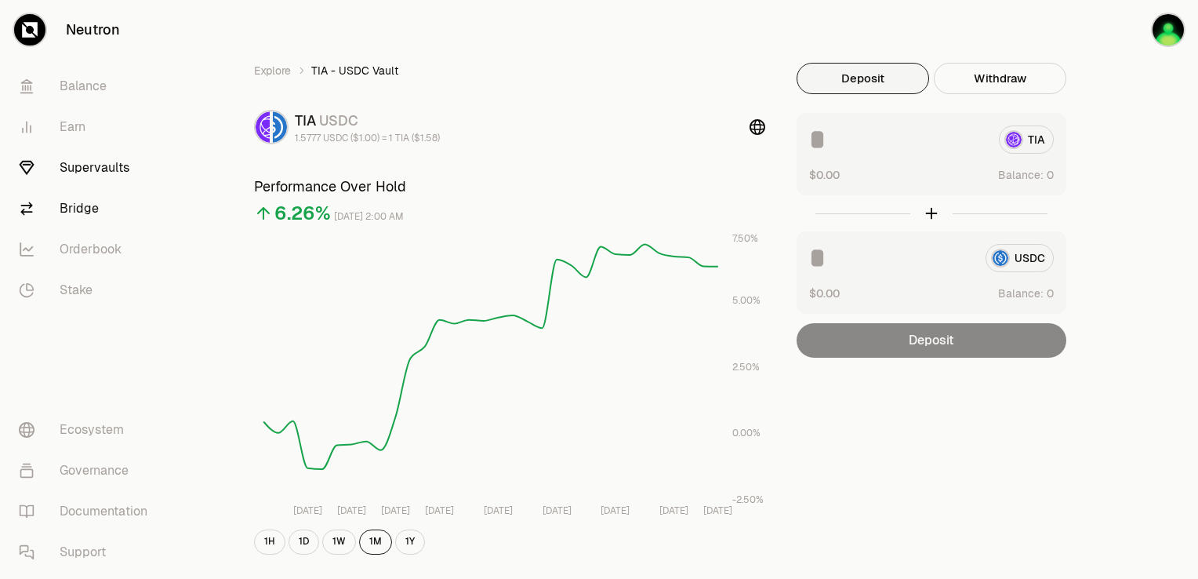
click at [87, 216] on link "Bridge" at bounding box center [87, 208] width 163 height 41
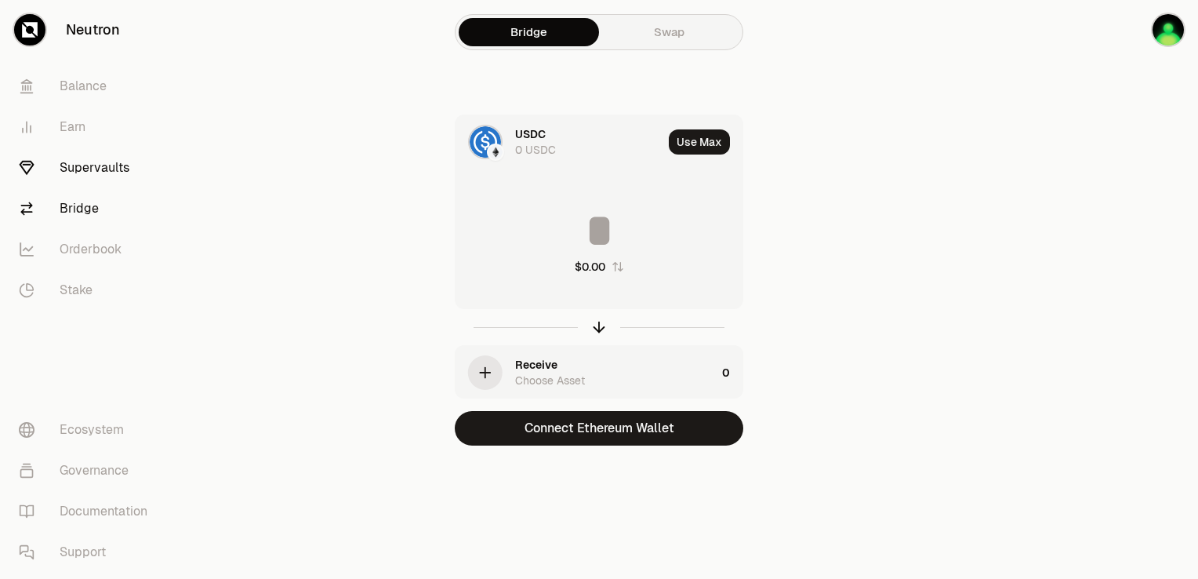
click at [90, 185] on link "Supervaults" at bounding box center [87, 167] width 163 height 41
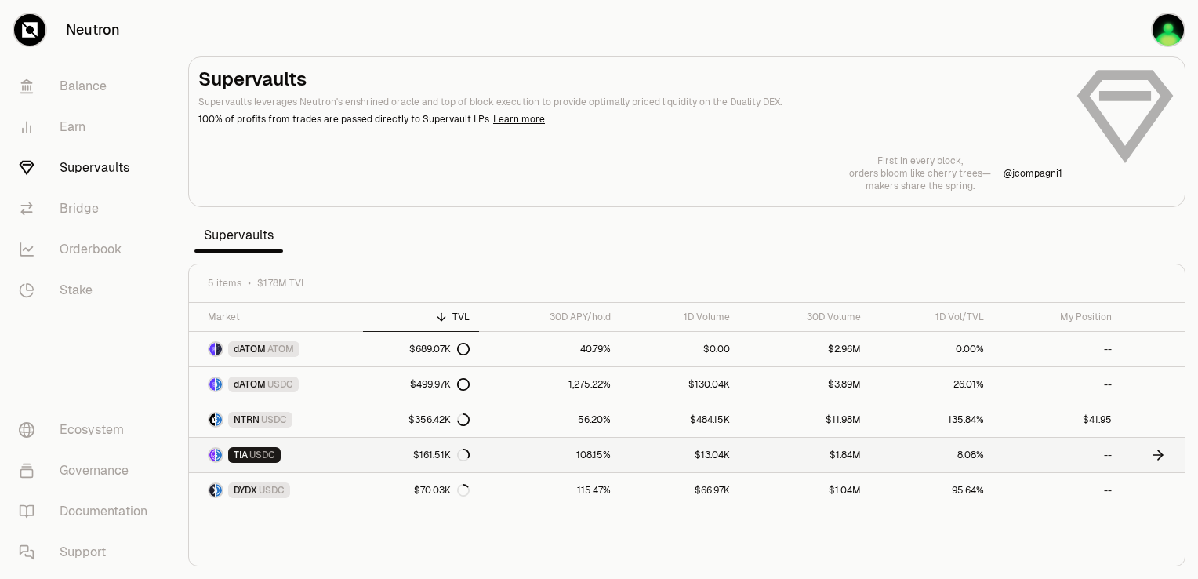
click at [274, 453] on span "USDC" at bounding box center [262, 454] width 26 height 13
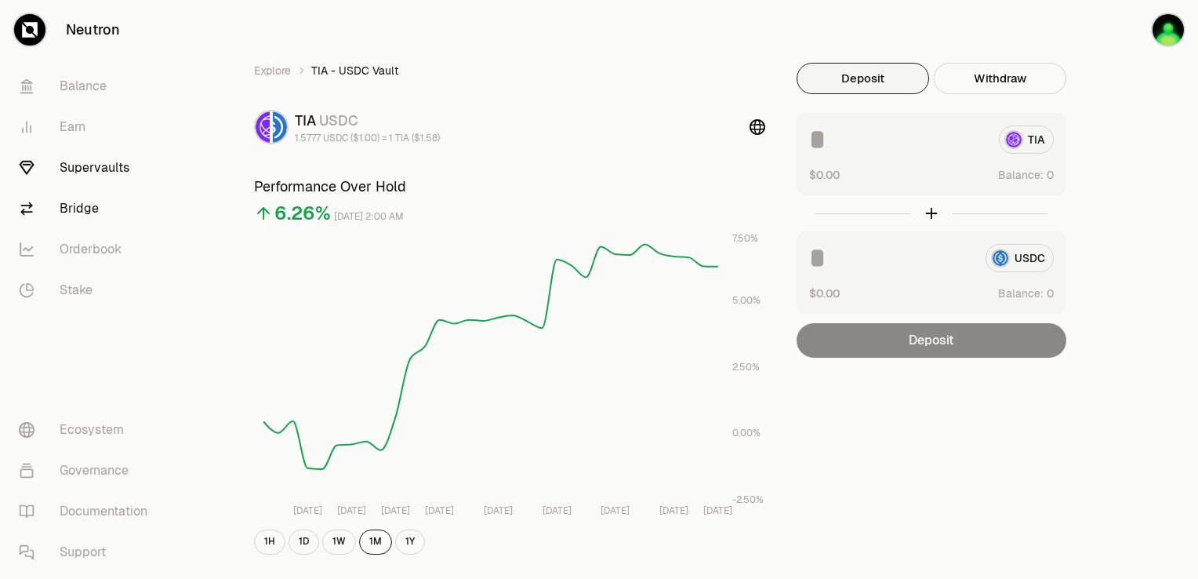
click at [85, 211] on link "Bridge" at bounding box center [87, 208] width 163 height 41
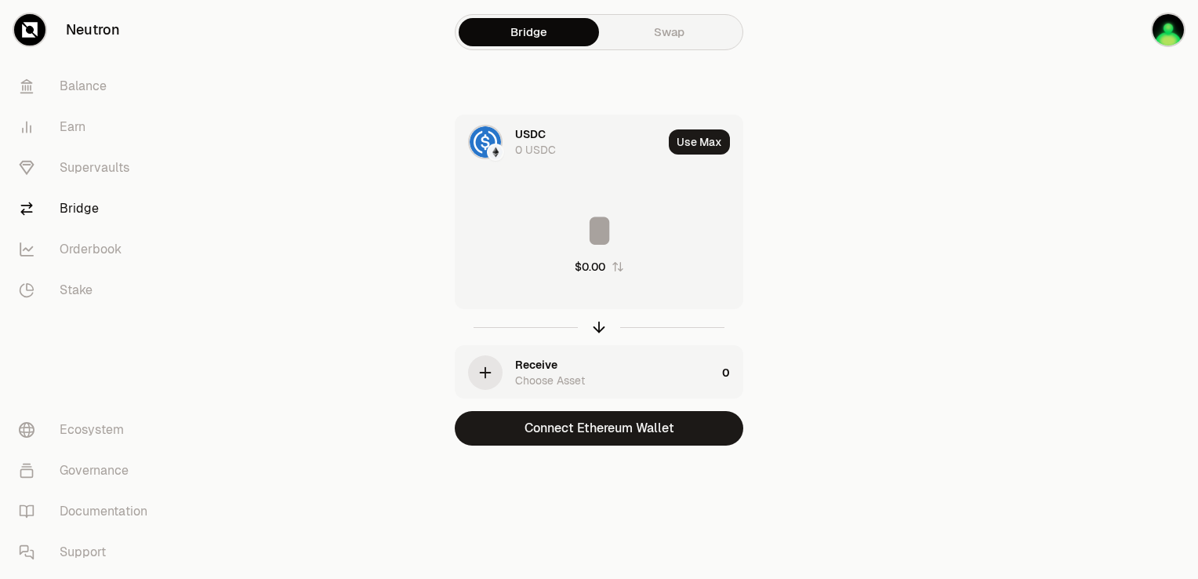
click at [564, 33] on link "Bridge" at bounding box center [529, 32] width 140 height 28
click at [548, 133] on div "USDC 0 USDC" at bounding box center [588, 141] width 147 height 31
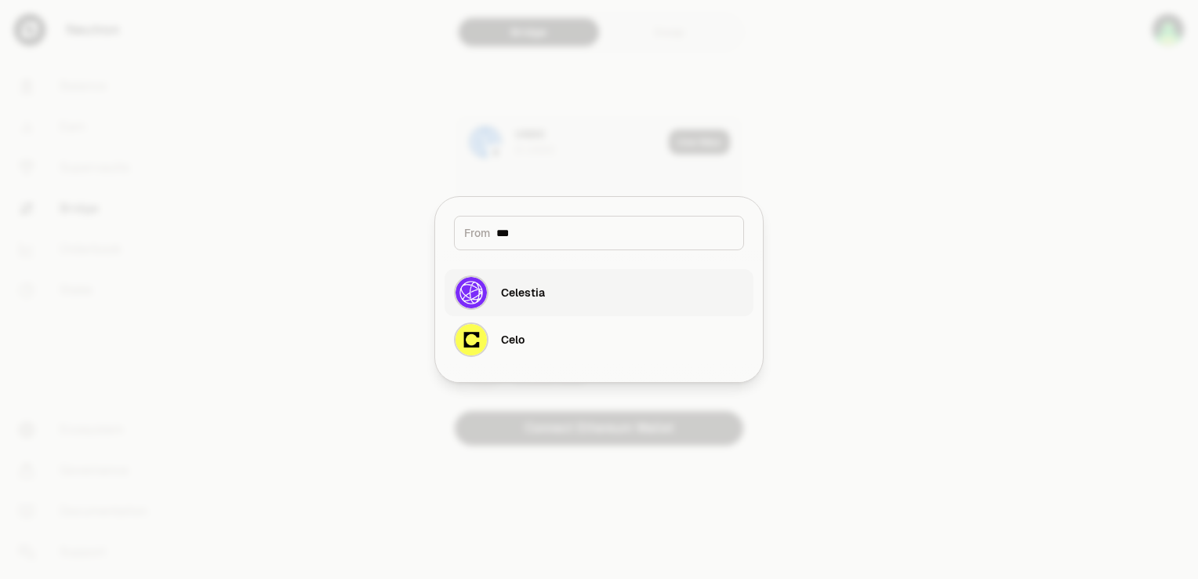
type input "***"
click at [532, 285] on div "Celestia" at bounding box center [523, 293] width 44 height 16
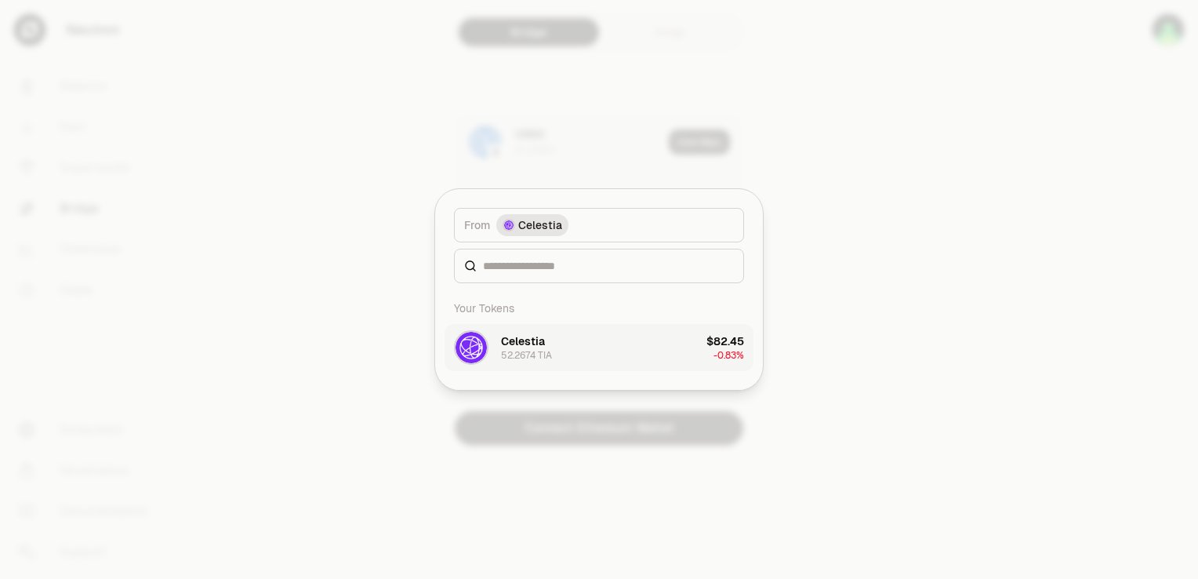
click at [531, 350] on div "52.2674 TIA" at bounding box center [526, 355] width 51 height 13
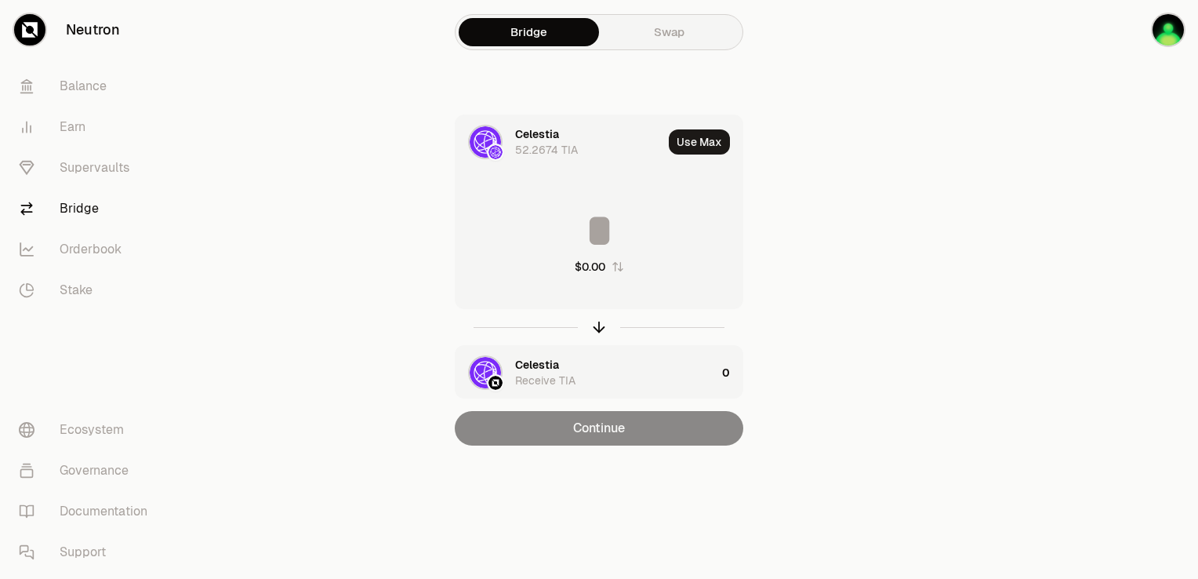
click at [593, 225] on input at bounding box center [599, 230] width 287 height 47
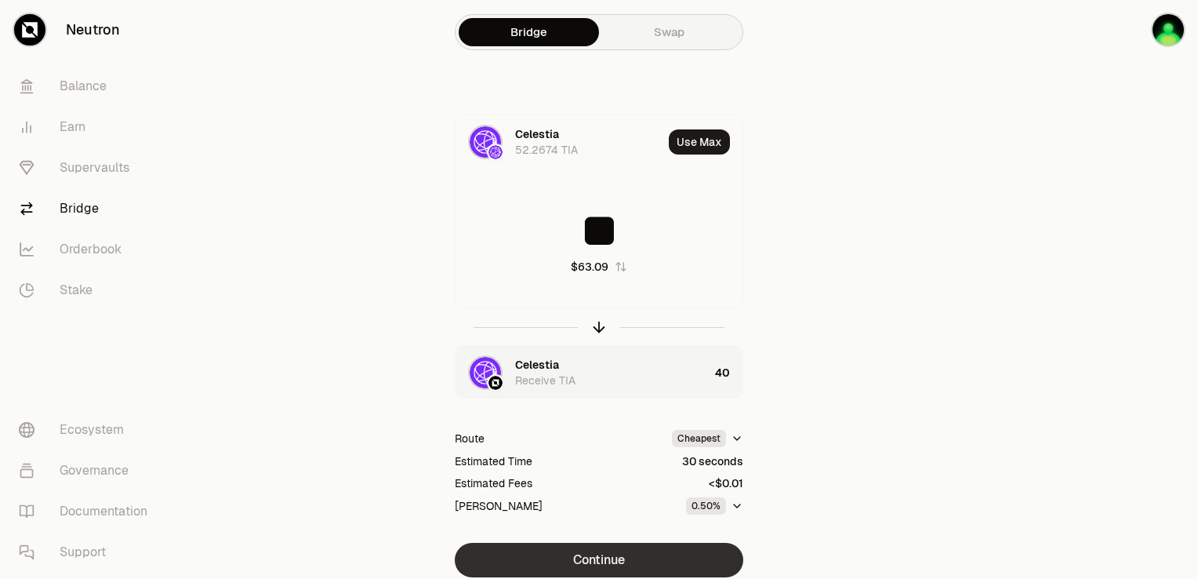
type input "**"
click at [639, 556] on button "Continue" at bounding box center [599, 560] width 289 height 34
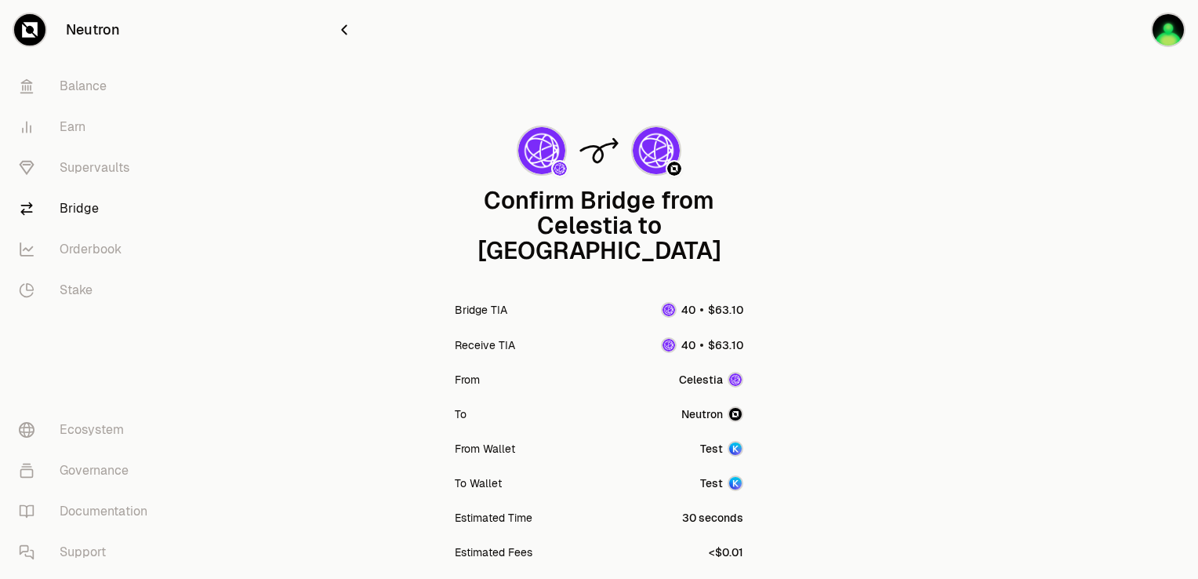
drag, startPoint x: 1197, startPoint y: 171, endPoint x: 1200, endPoint y: 296, distance: 124.7
click at [1197, 296] on html "Neutron Balance Earn Supervaults Bridge Orderbook Stake Ecosystem Governance Do…" at bounding box center [599, 380] width 1198 height 760
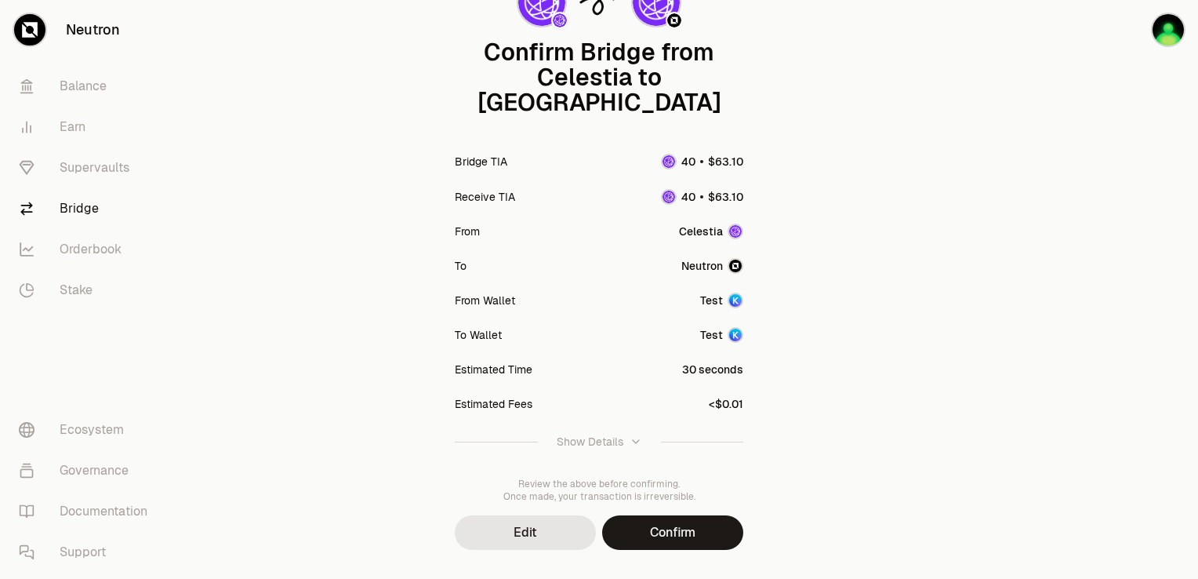
scroll to position [157, 0]
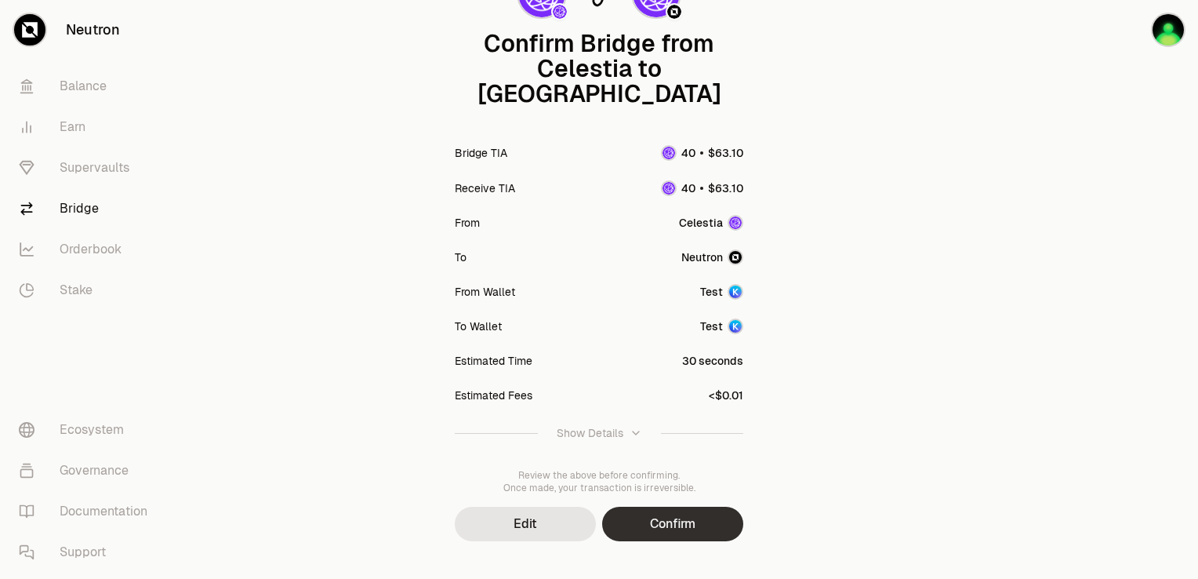
click at [637, 515] on button "Confirm" at bounding box center [672, 523] width 141 height 34
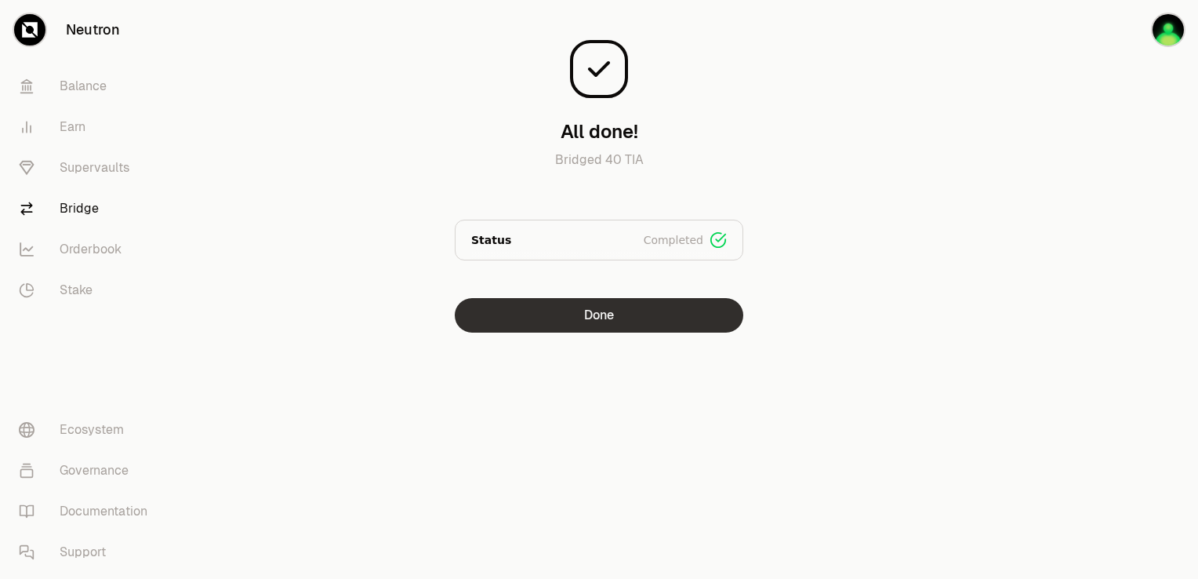
click at [659, 324] on button "Done" at bounding box center [599, 315] width 289 height 34
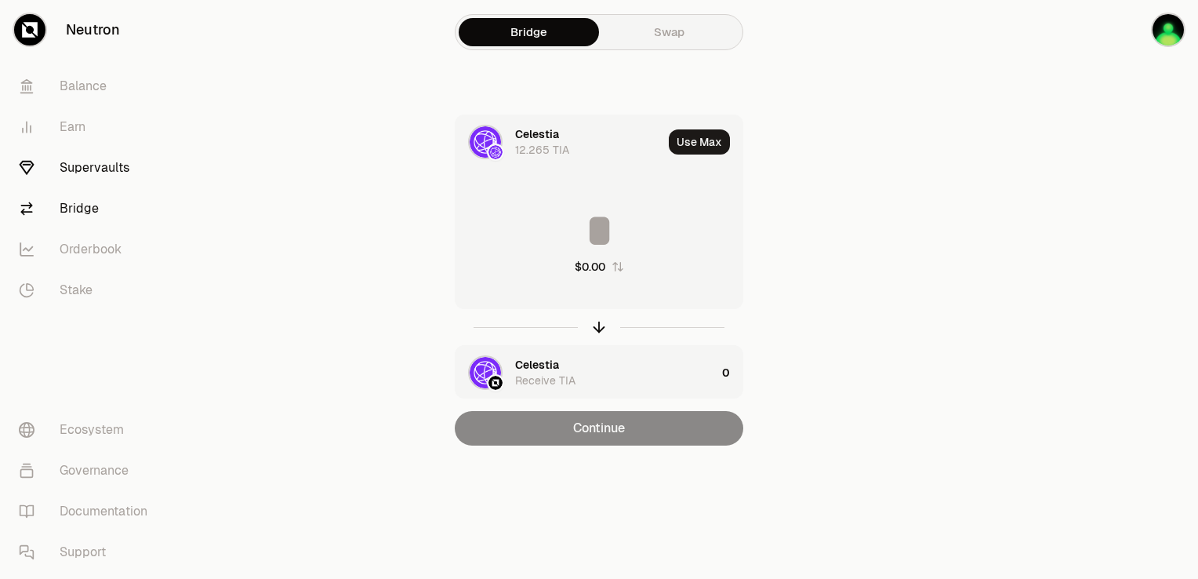
click at [94, 168] on link "Supervaults" at bounding box center [87, 167] width 163 height 41
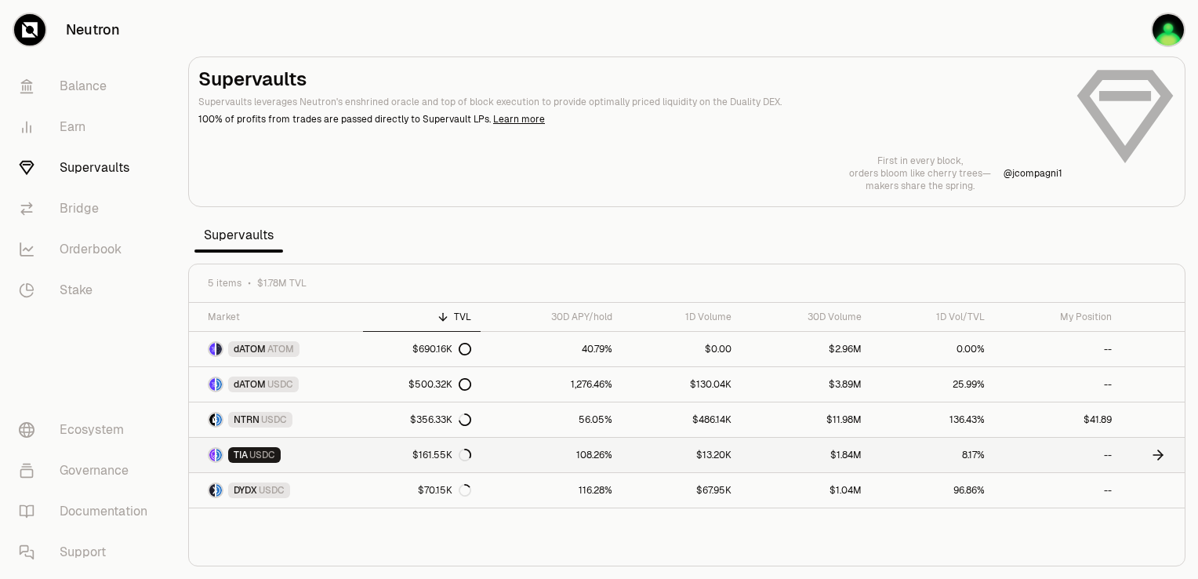
click at [257, 455] on span "USDC" at bounding box center [262, 454] width 26 height 13
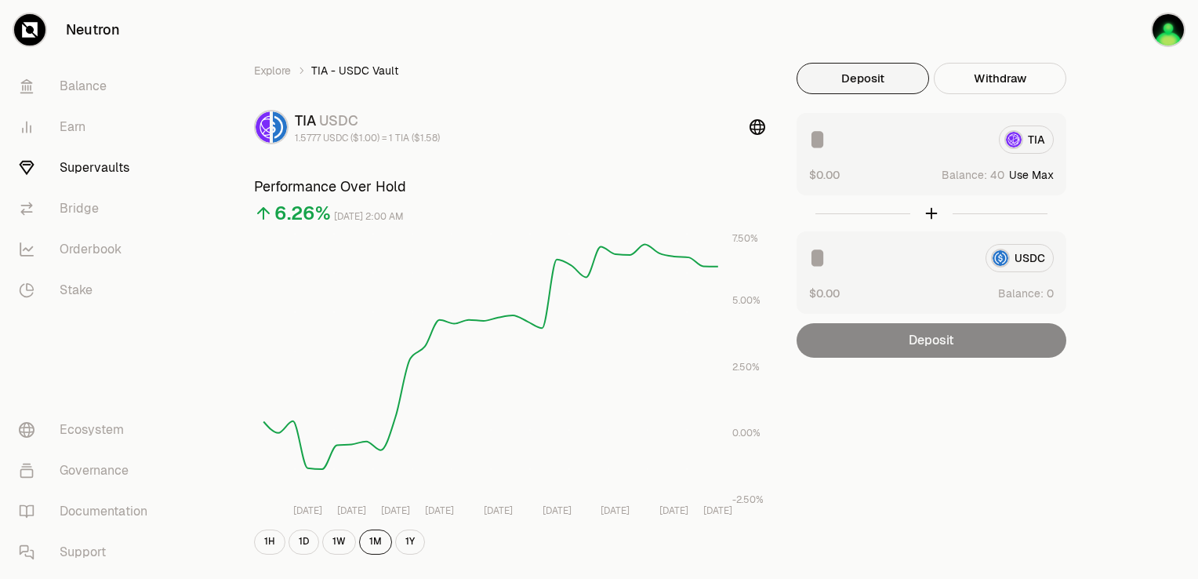
click at [1035, 173] on button "Use Max" at bounding box center [1031, 175] width 45 height 16
type input "**"
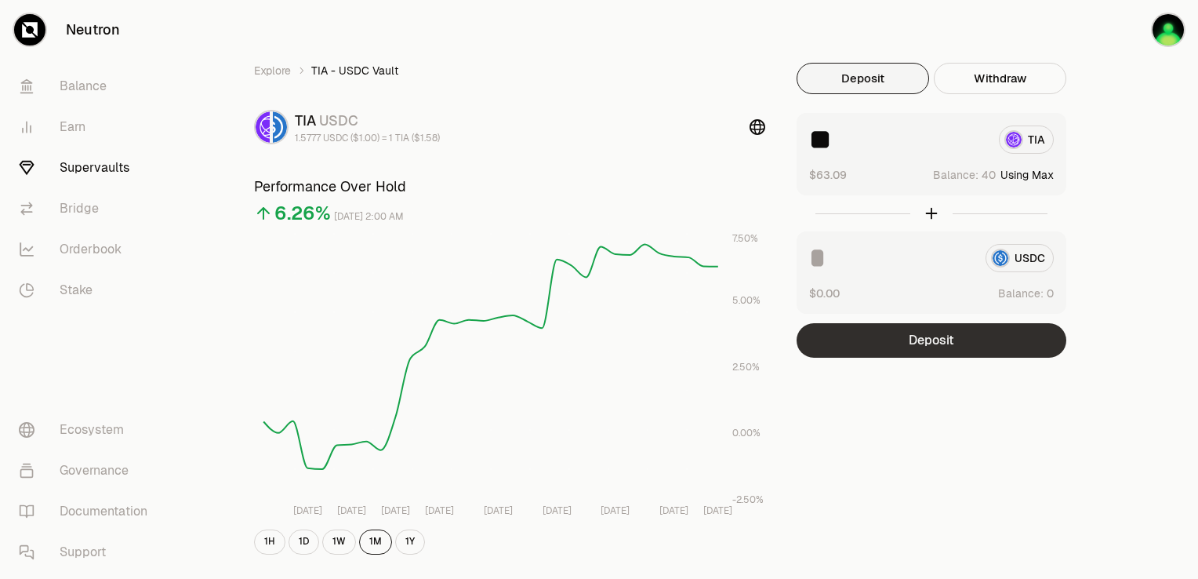
click at [948, 341] on button "Deposit" at bounding box center [932, 340] width 270 height 34
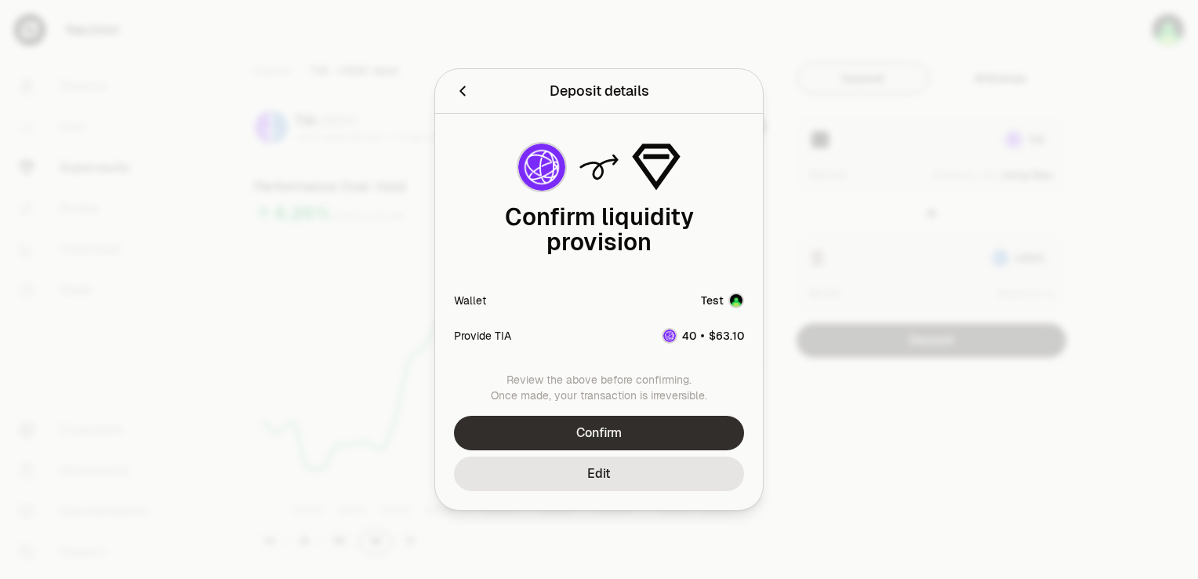
click at [670, 430] on button "Confirm" at bounding box center [599, 433] width 290 height 34
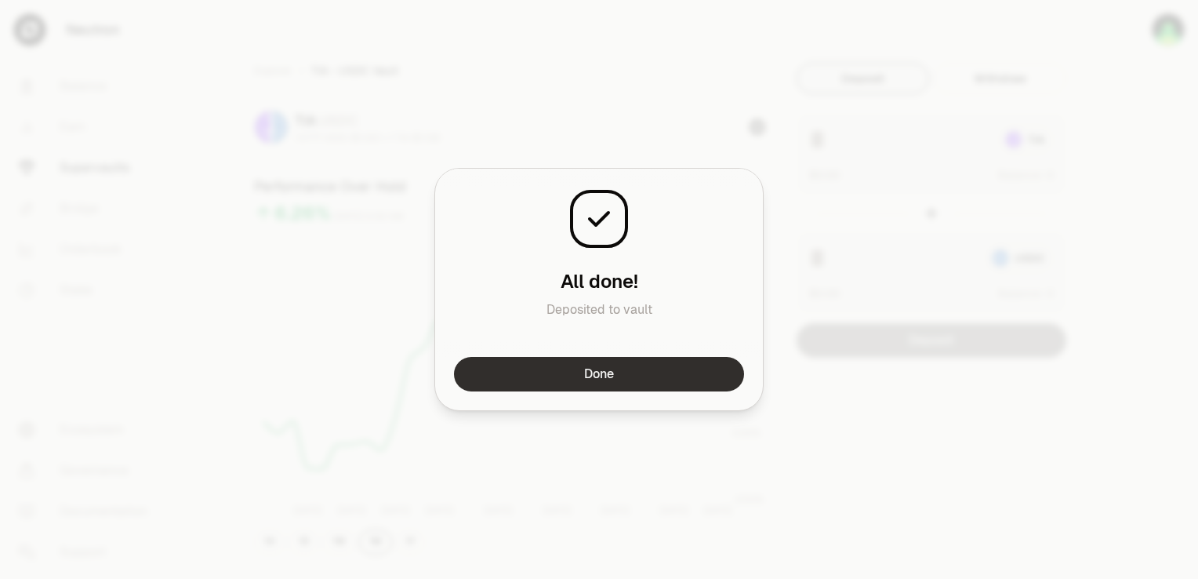
click at [640, 383] on button "Done" at bounding box center [599, 374] width 290 height 34
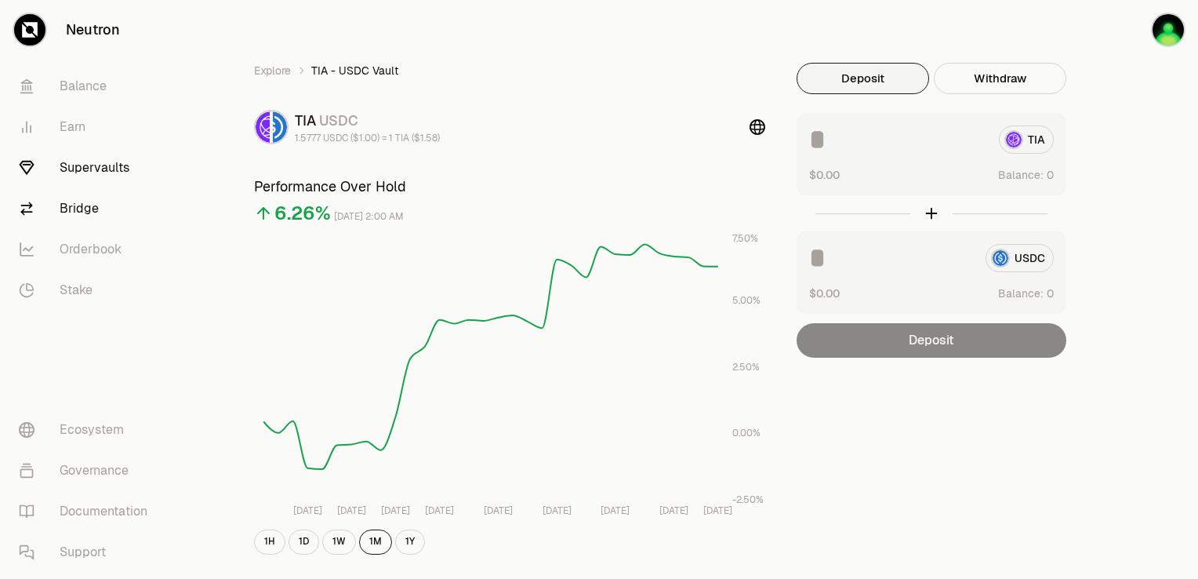
click at [89, 212] on link "Bridge" at bounding box center [87, 208] width 163 height 41
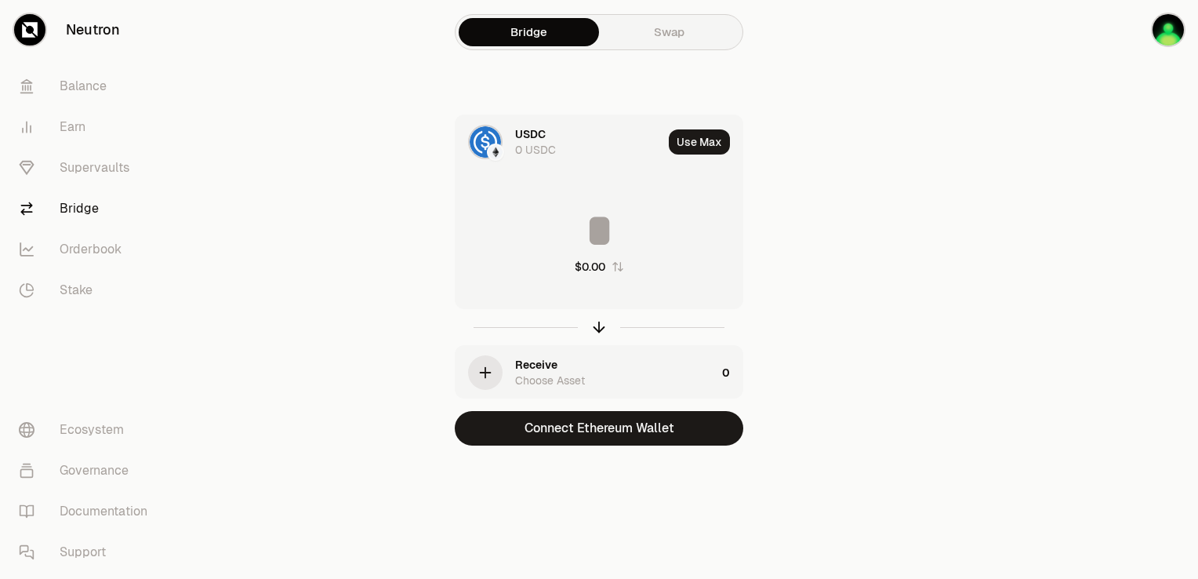
click at [568, 143] on div "USDC 0 USDC" at bounding box center [588, 141] width 147 height 31
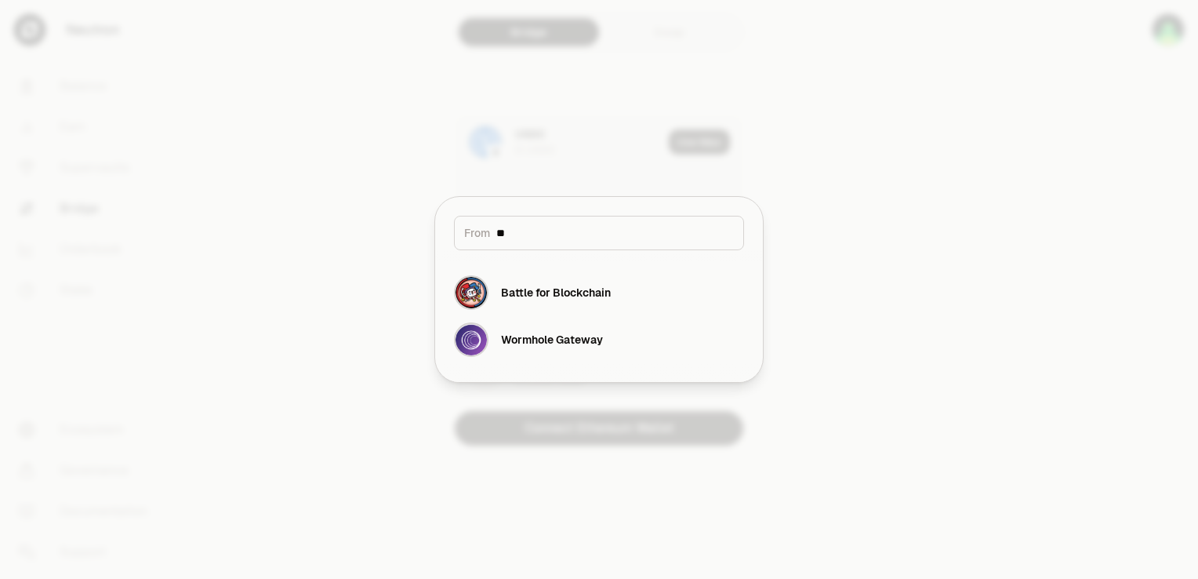
type input "*"
type input "**"
click at [271, 174] on div at bounding box center [599, 289] width 1198 height 579
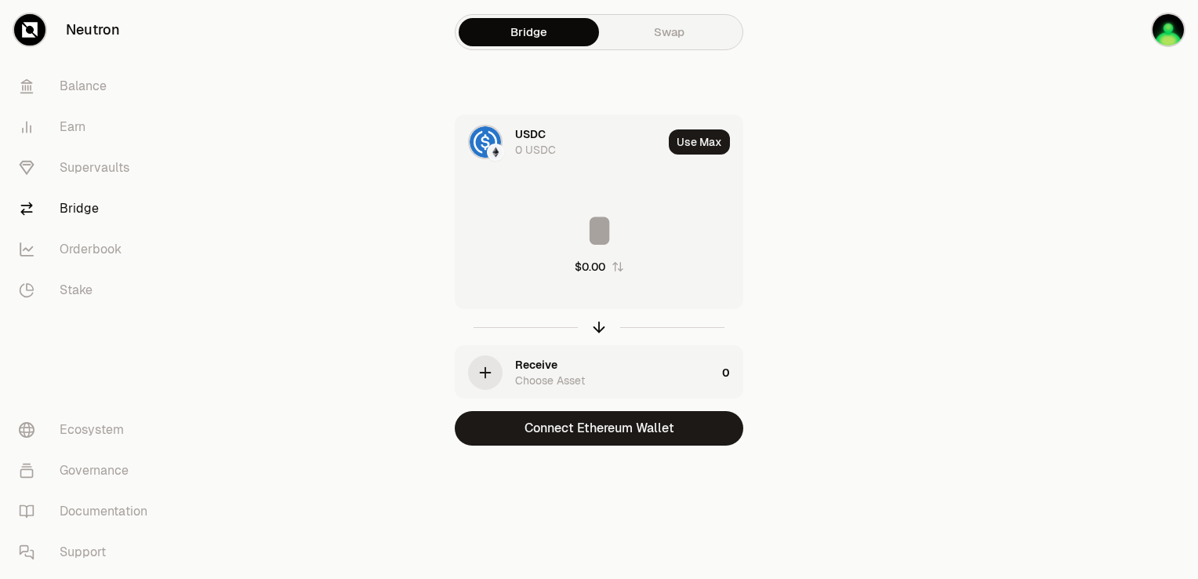
click at [660, 42] on link "Swap" at bounding box center [669, 32] width 140 height 28
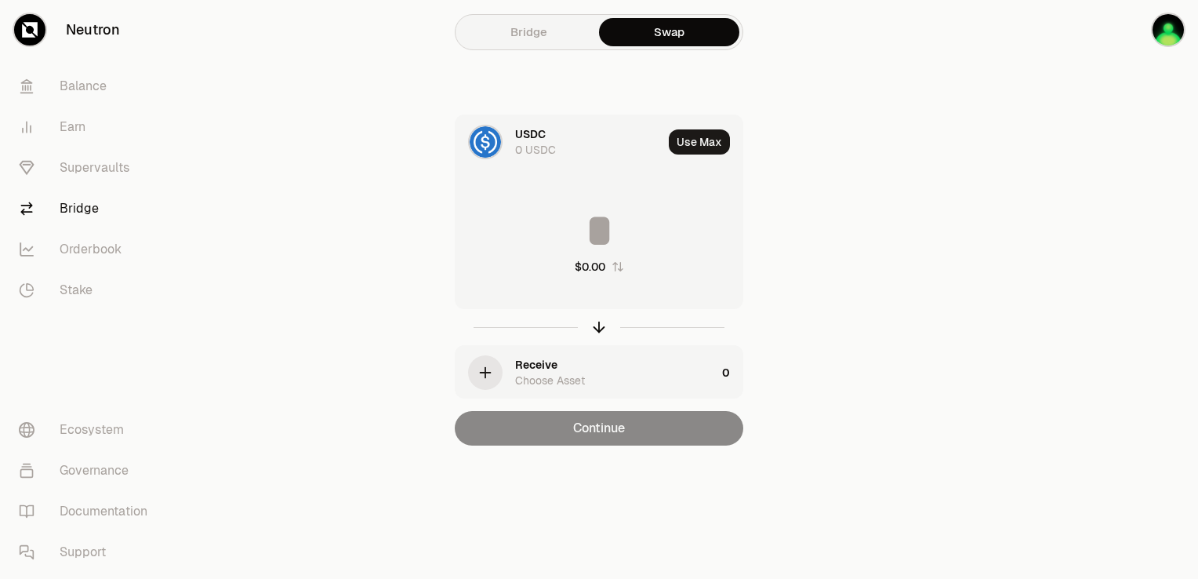
click at [549, 132] on div "USDC 0 USDC" at bounding box center [588, 141] width 147 height 31
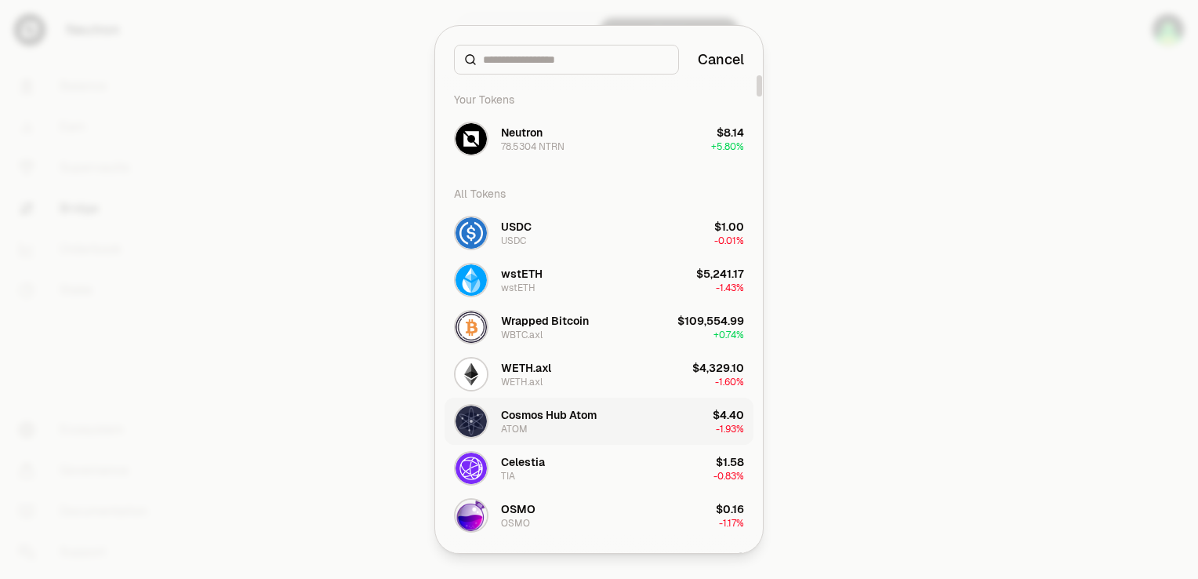
click at [564, 419] on div "Cosmos Hub Atom" at bounding box center [549, 415] width 96 height 16
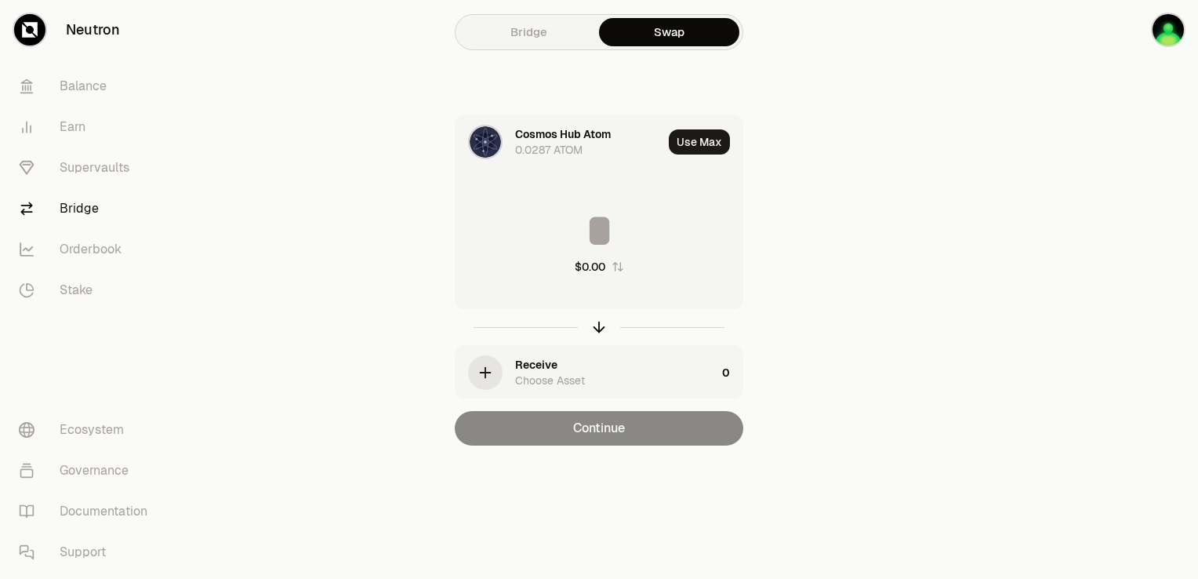
click at [490, 372] on icon "button" at bounding box center [486, 372] width 10 height 0
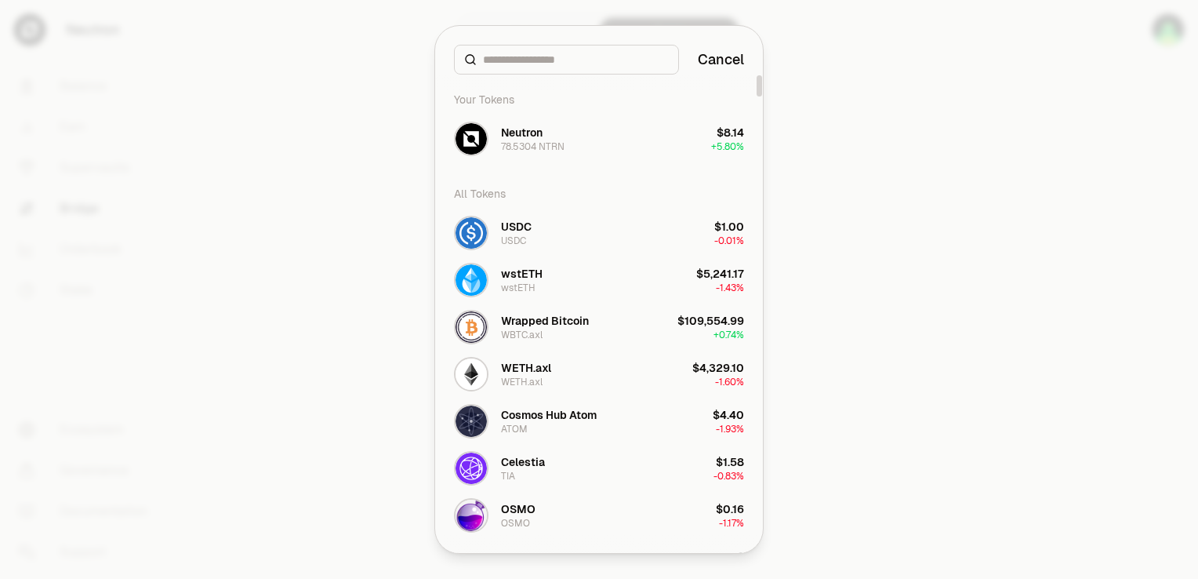
click at [561, 60] on input at bounding box center [576, 60] width 186 height 16
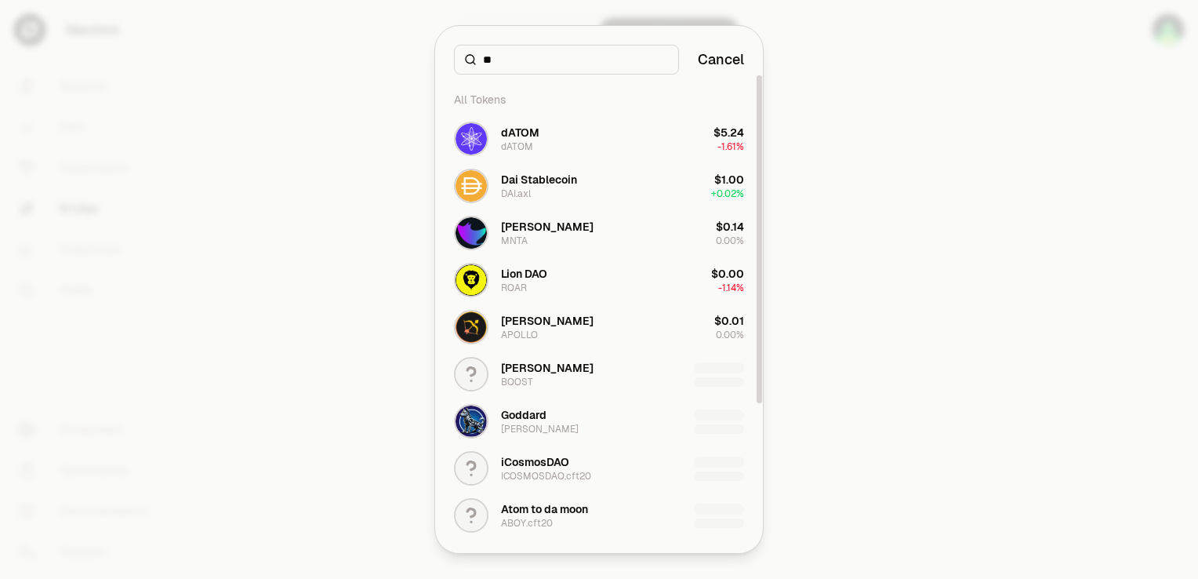
type input "**"
click at [837, 148] on div at bounding box center [599, 289] width 1198 height 579
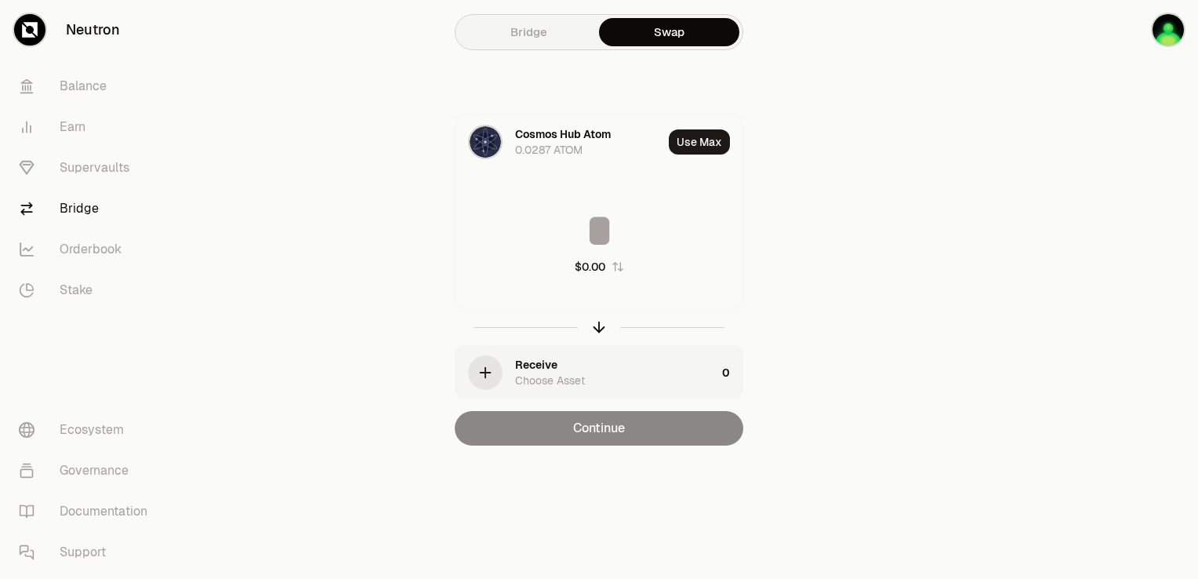
drag, startPoint x: 723, startPoint y: 147, endPoint x: 768, endPoint y: 169, distance: 49.8
click at [768, 169] on div "Cosmos Hub Atom 0.0287 ATOM Use Max $0.00 Receive Choose Asset 0 Continue" at bounding box center [599, 279] width 527 height 331
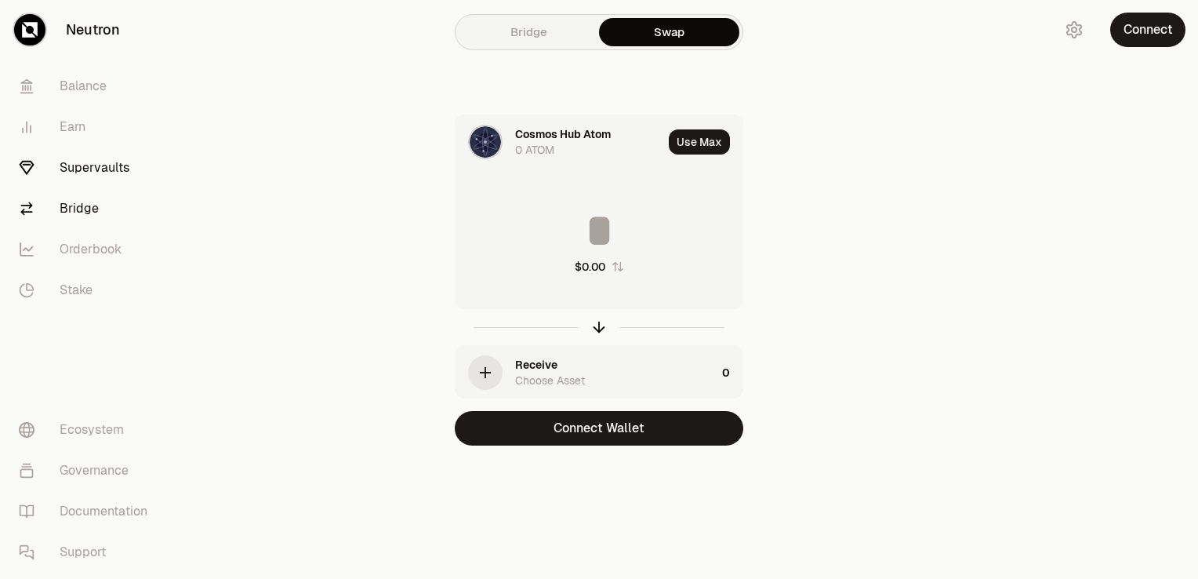
click at [83, 162] on link "Supervaults" at bounding box center [87, 167] width 163 height 41
click at [82, 92] on link "Balance" at bounding box center [87, 86] width 163 height 41
